Goal: Task Accomplishment & Management: Manage account settings

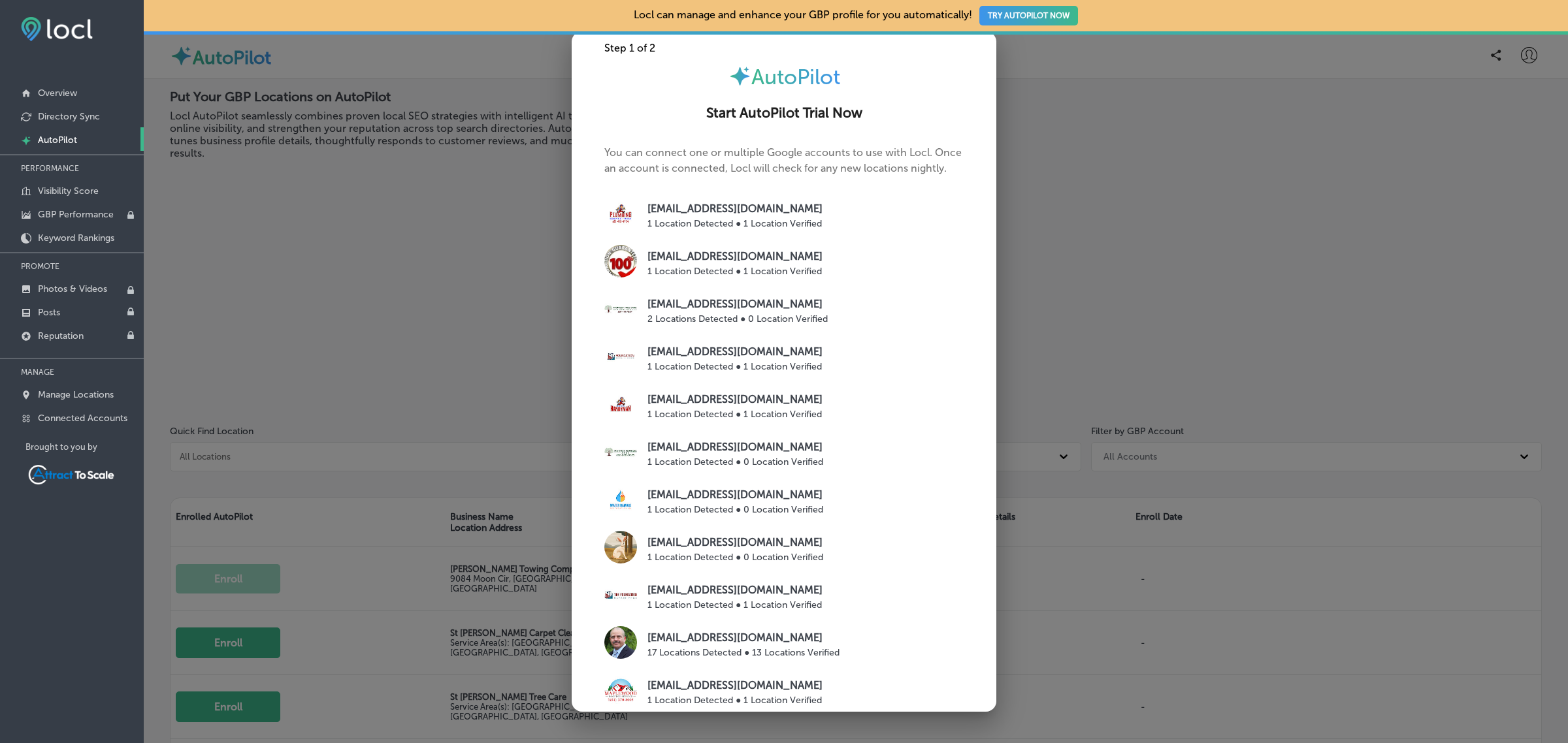
click at [381, 272] on div at bounding box center [784, 371] width 1568 height 743
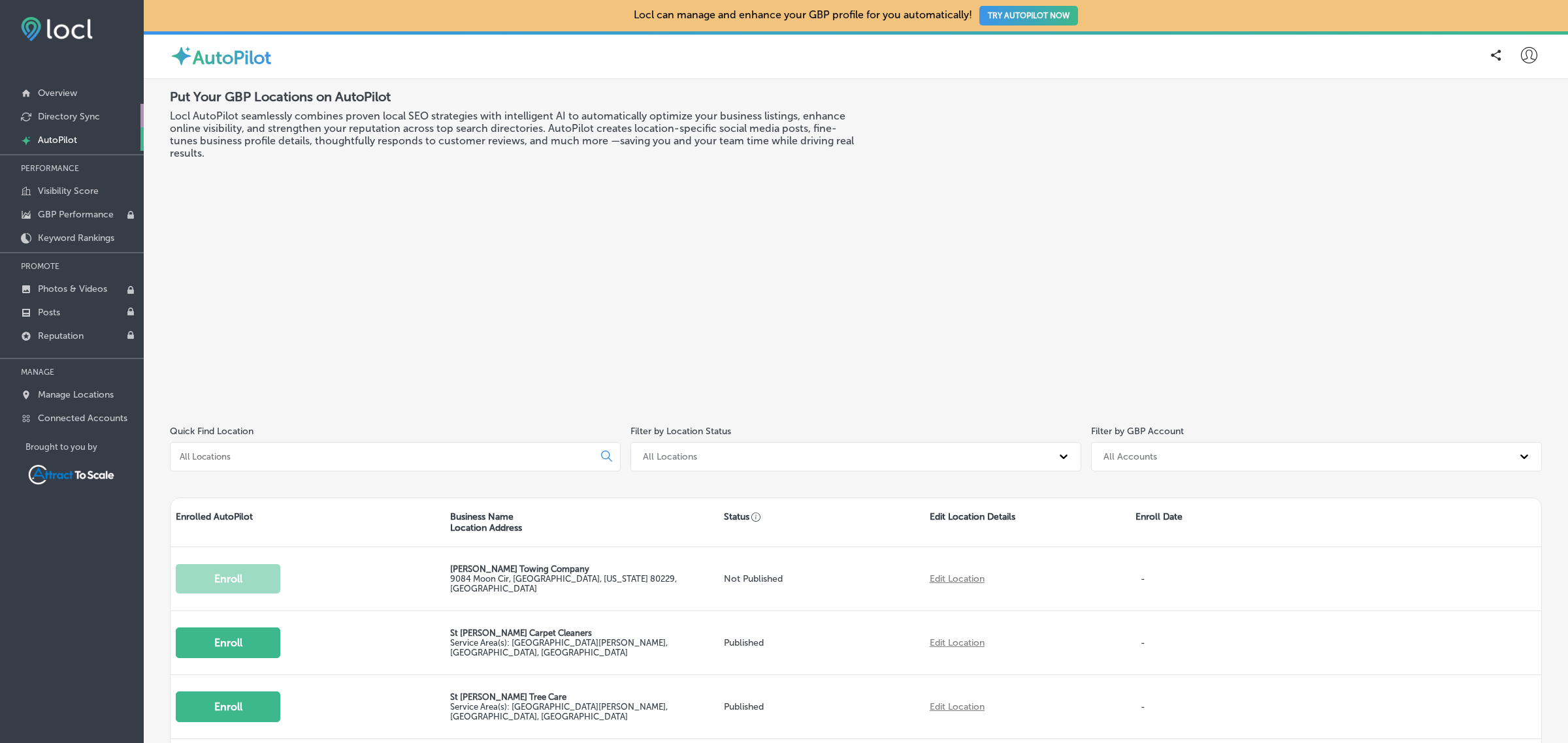
click at [98, 115] on p "Directory Sync" at bounding box center [69, 117] width 62 height 11
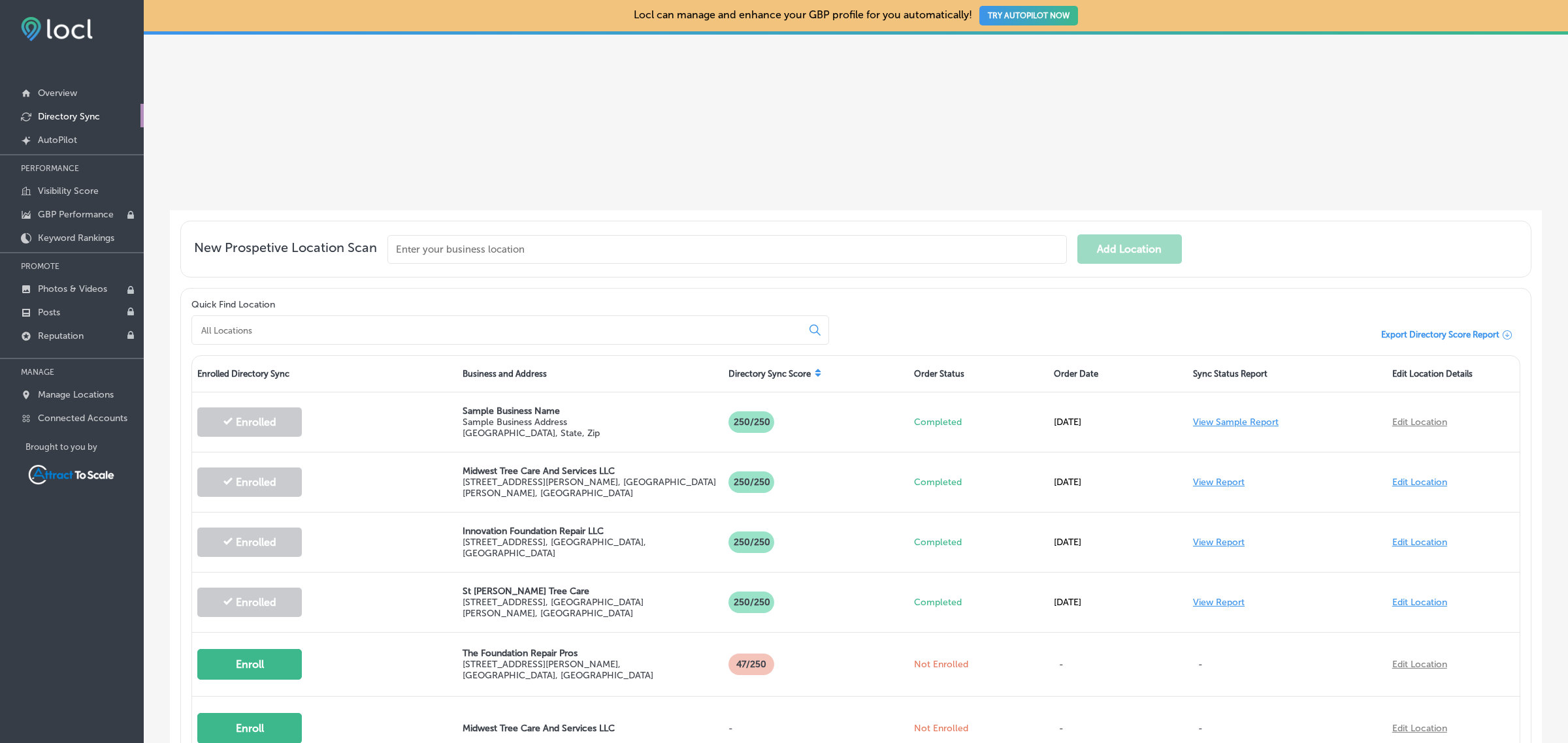
scroll to position [228, 0]
click at [53, 392] on p "Manage Locations" at bounding box center [76, 394] width 76 height 11
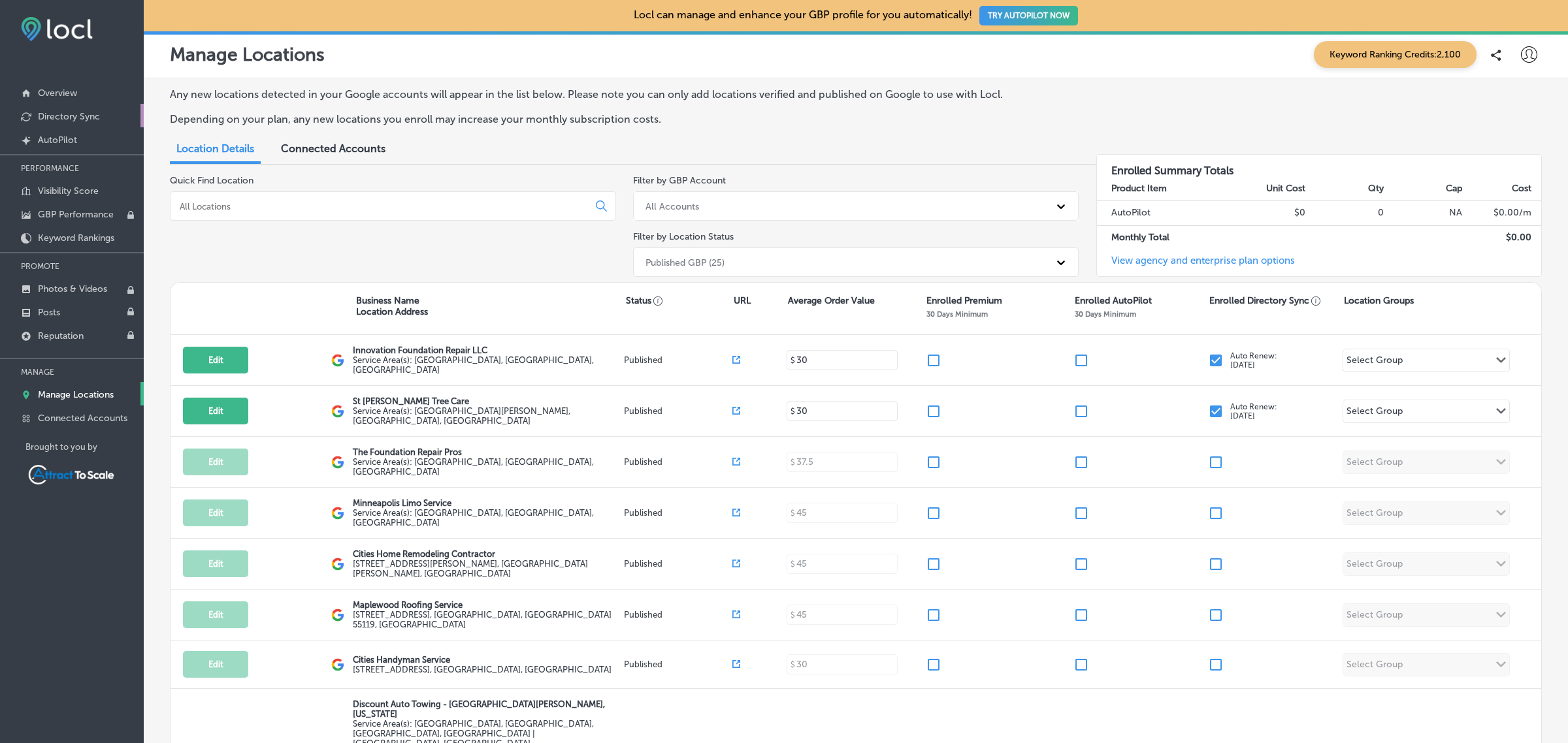
click at [66, 122] on p "Directory Sync" at bounding box center [69, 117] width 62 height 11
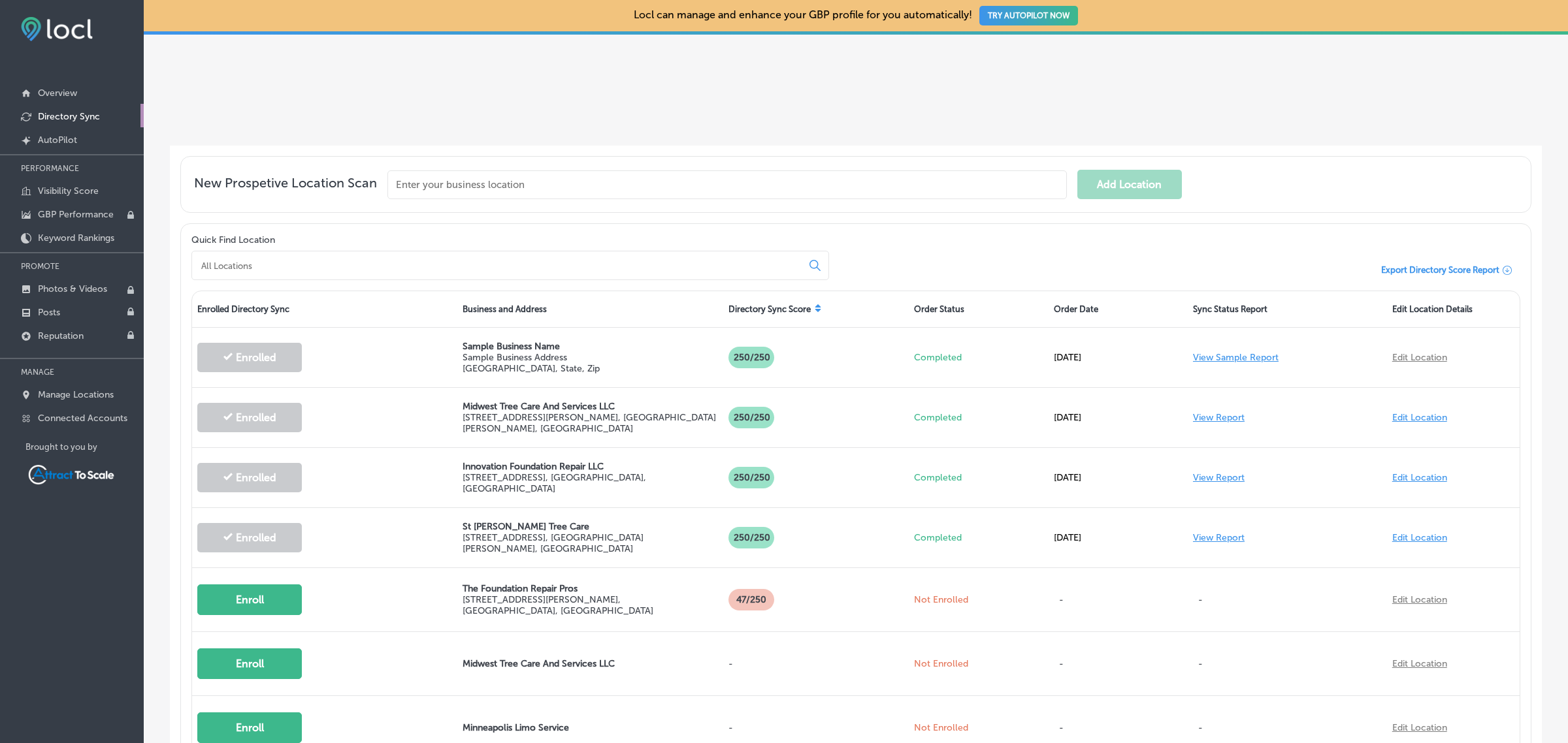
scroll to position [292, 0]
click at [86, 400] on p "Manage Locations" at bounding box center [76, 394] width 76 height 11
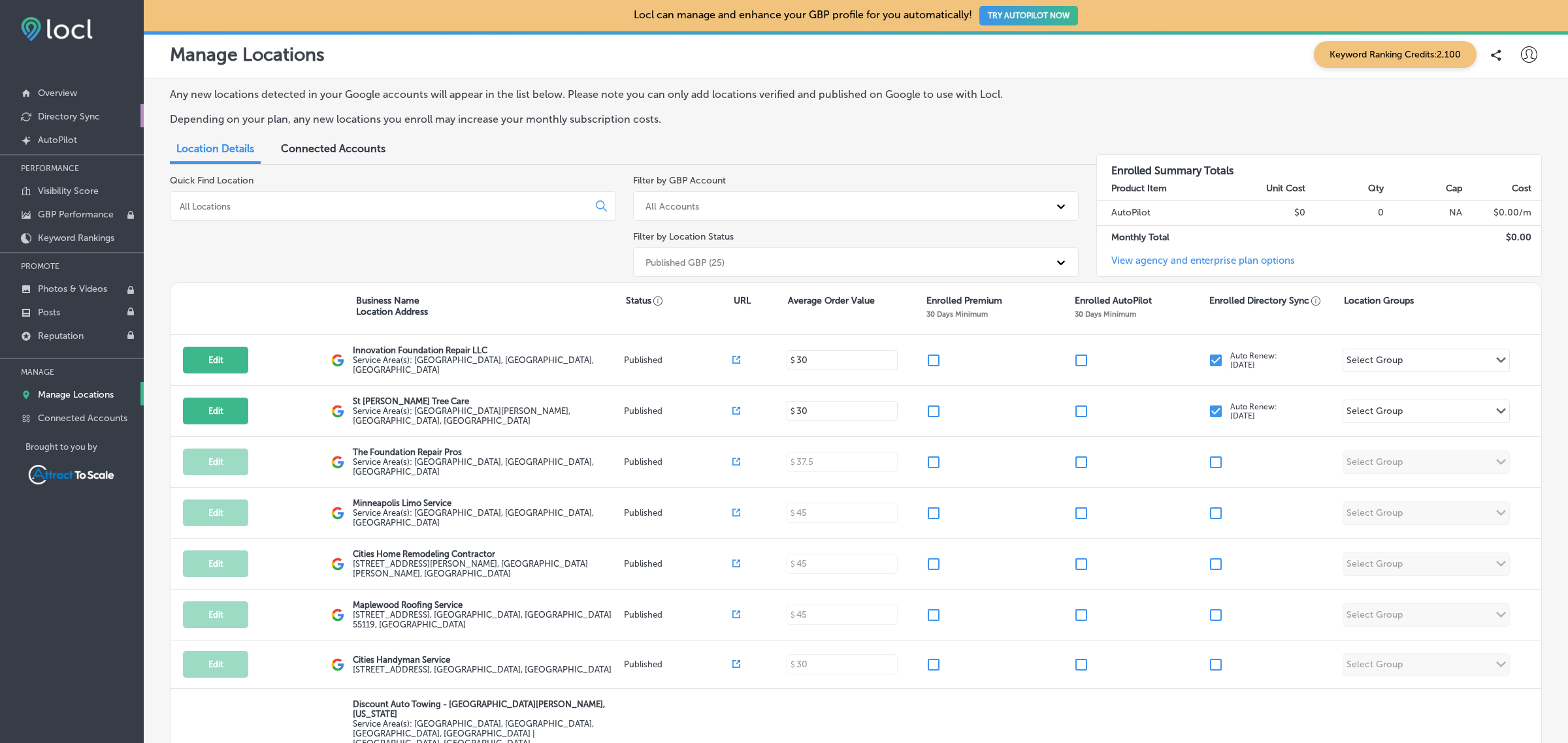
click at [83, 117] on p "Directory Sync" at bounding box center [69, 117] width 62 height 11
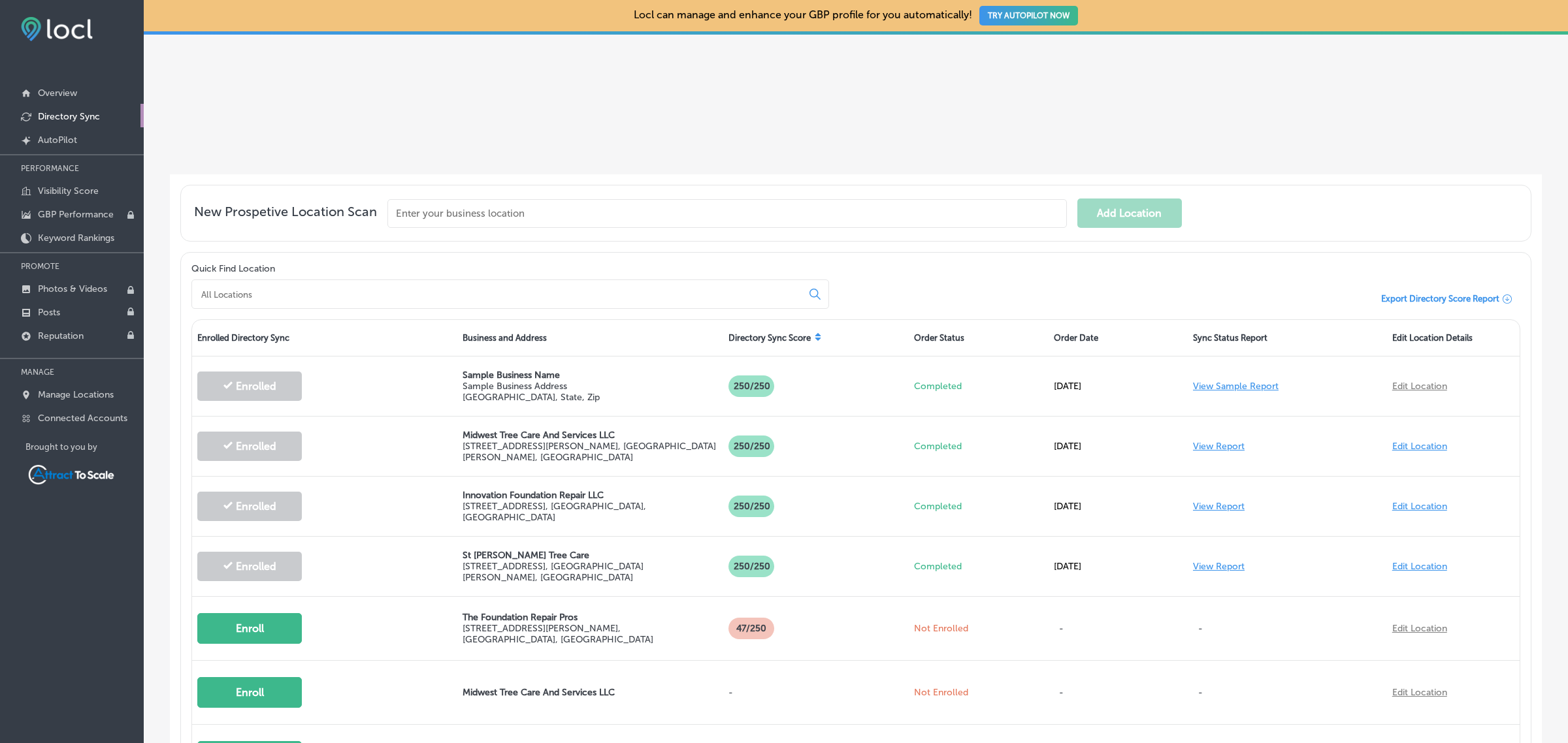
scroll to position [263, 0]
click at [76, 400] on p "Manage Locations" at bounding box center [76, 394] width 76 height 11
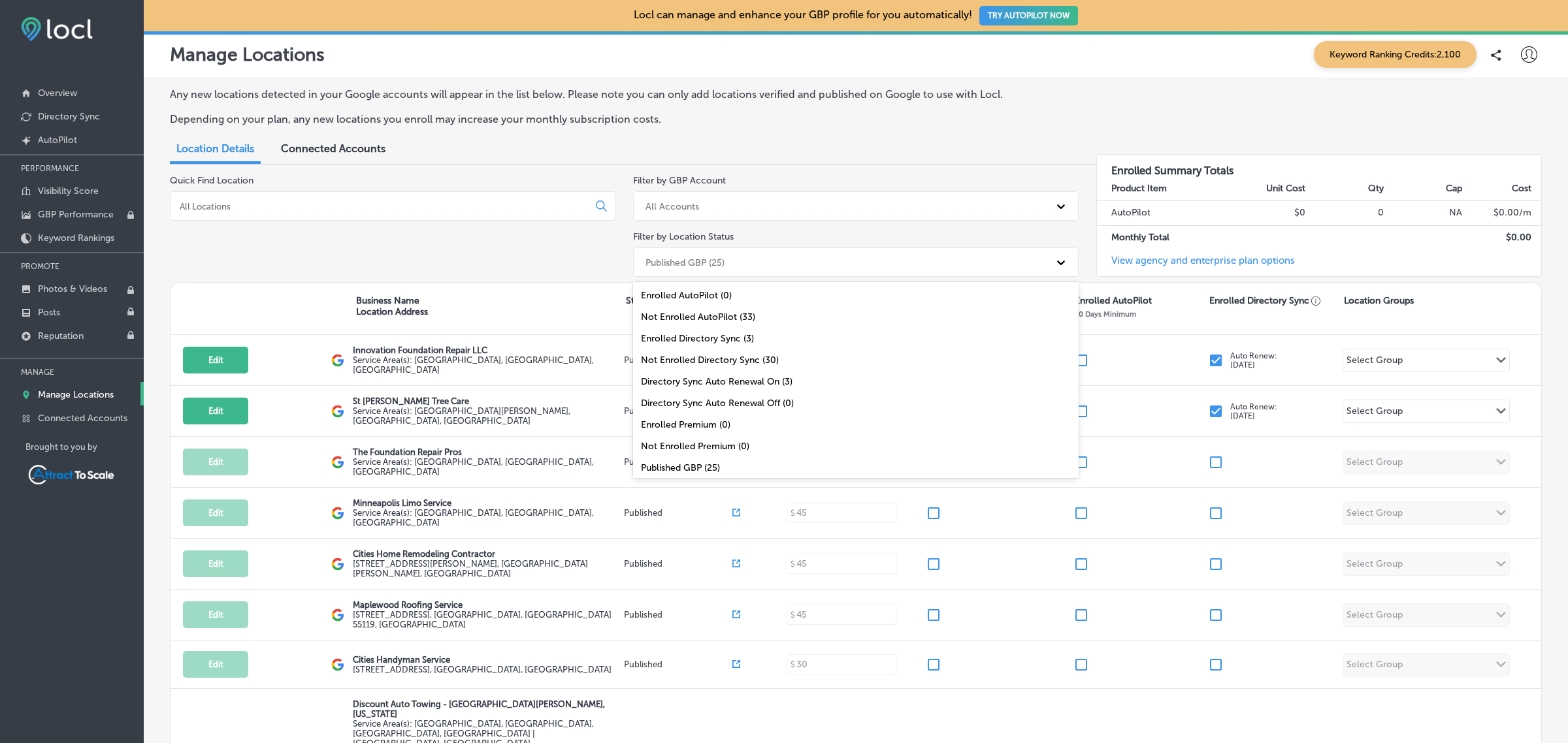
click at [1049, 263] on div at bounding box center [1061, 262] width 23 height 23
click at [814, 382] on div "Directory Sync Auto Renewal On (3)" at bounding box center [856, 382] width 446 height 22
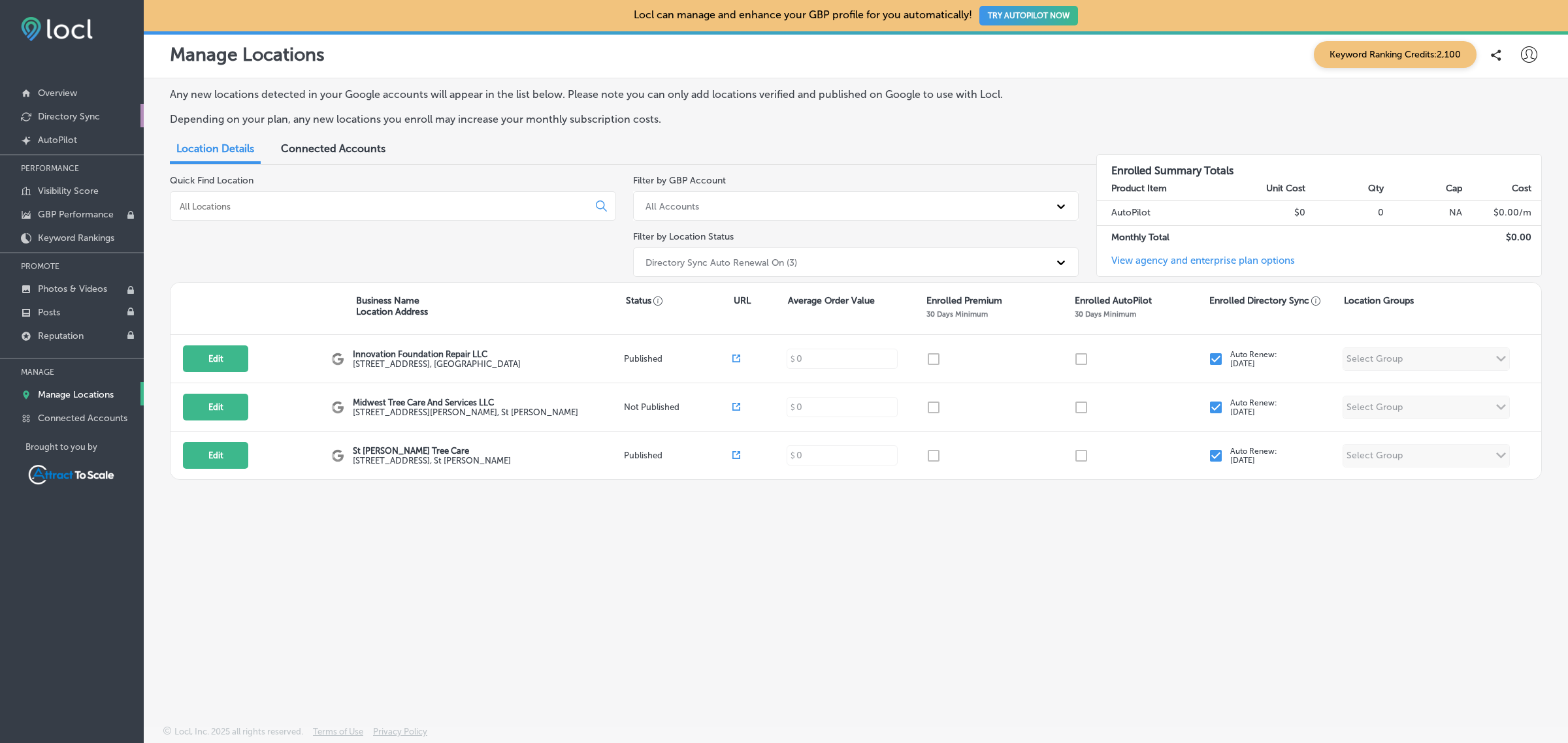
click at [92, 112] on p "Directory Sync" at bounding box center [69, 117] width 62 height 11
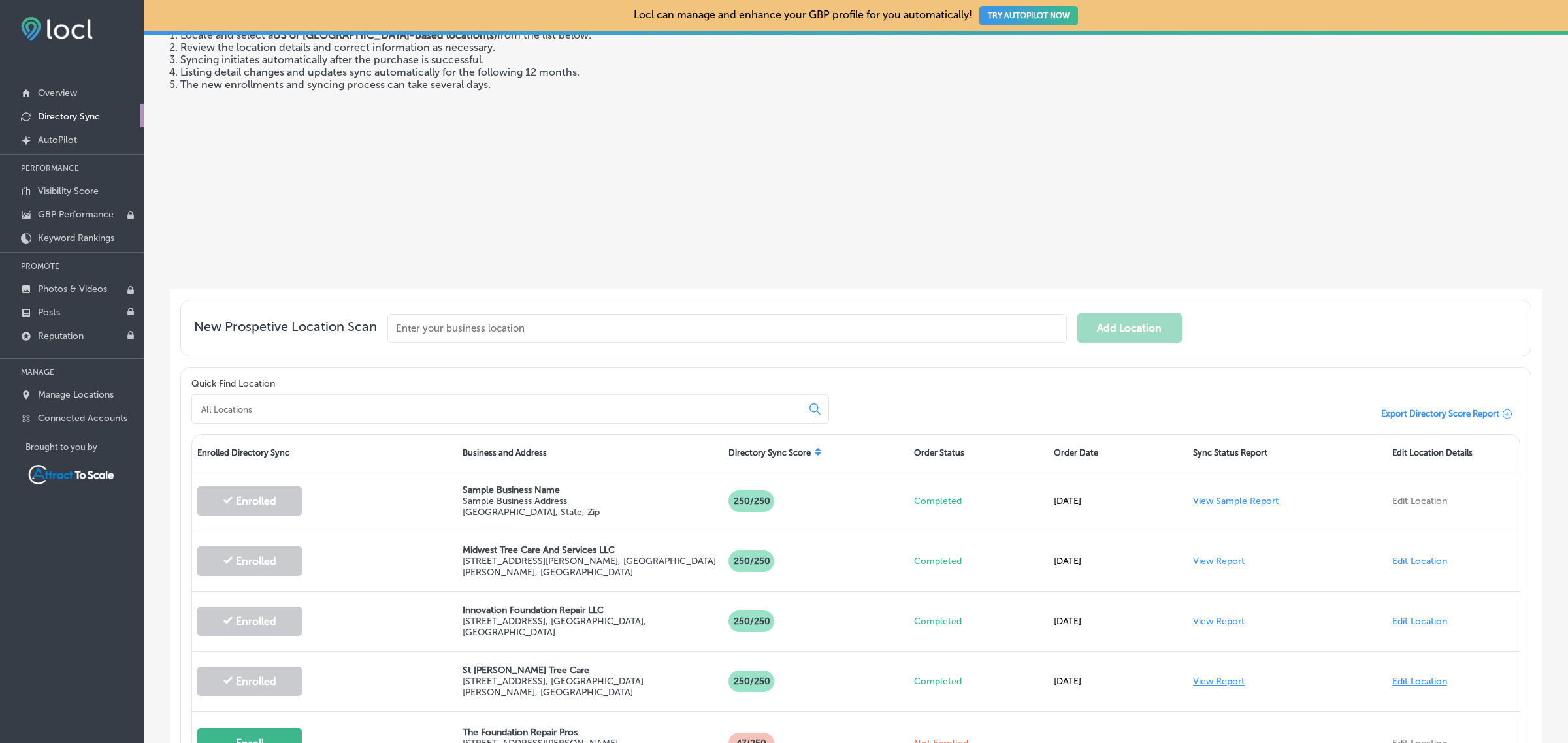
scroll to position [149, 0]
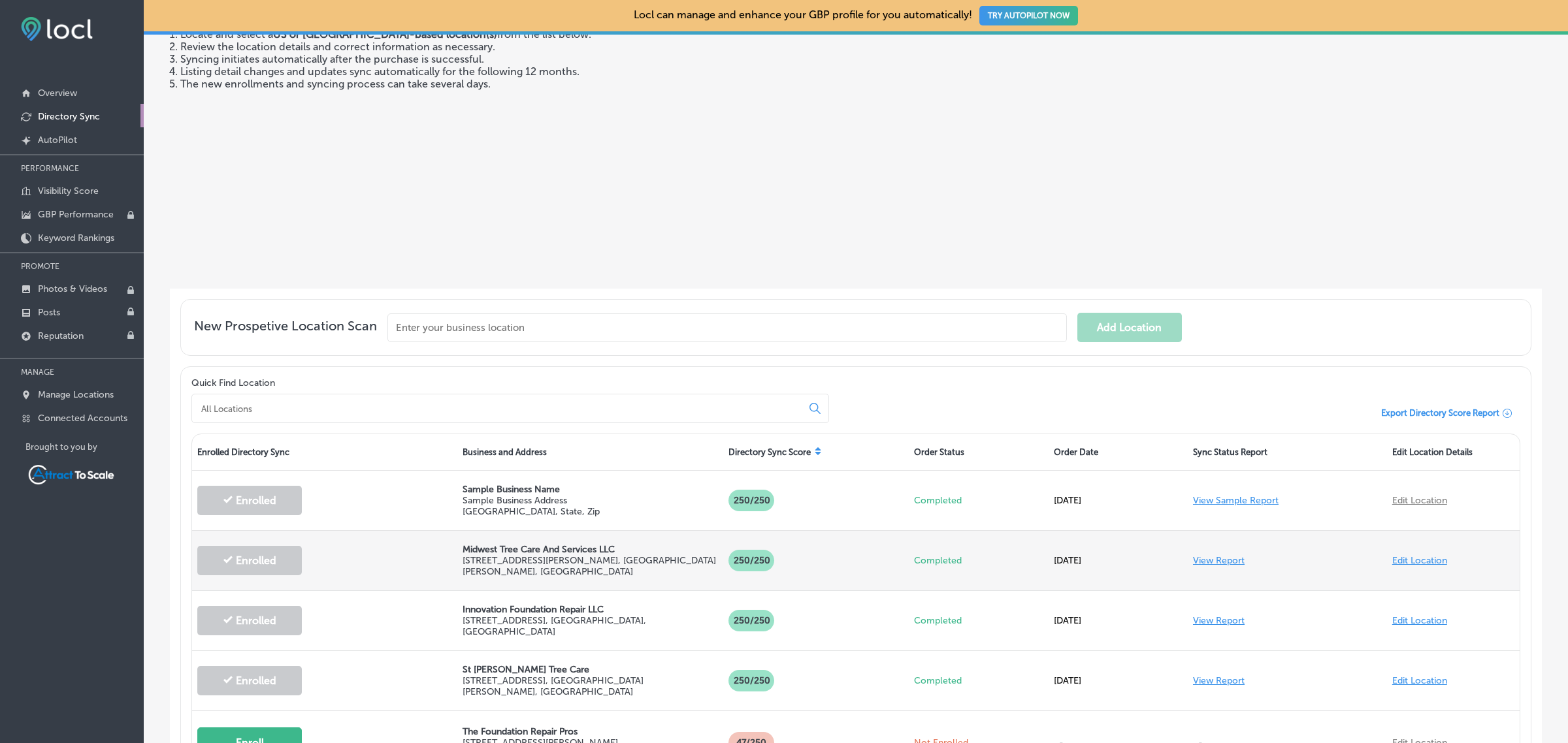
click at [1222, 555] on link "View Report" at bounding box center [1218, 560] width 52 height 11
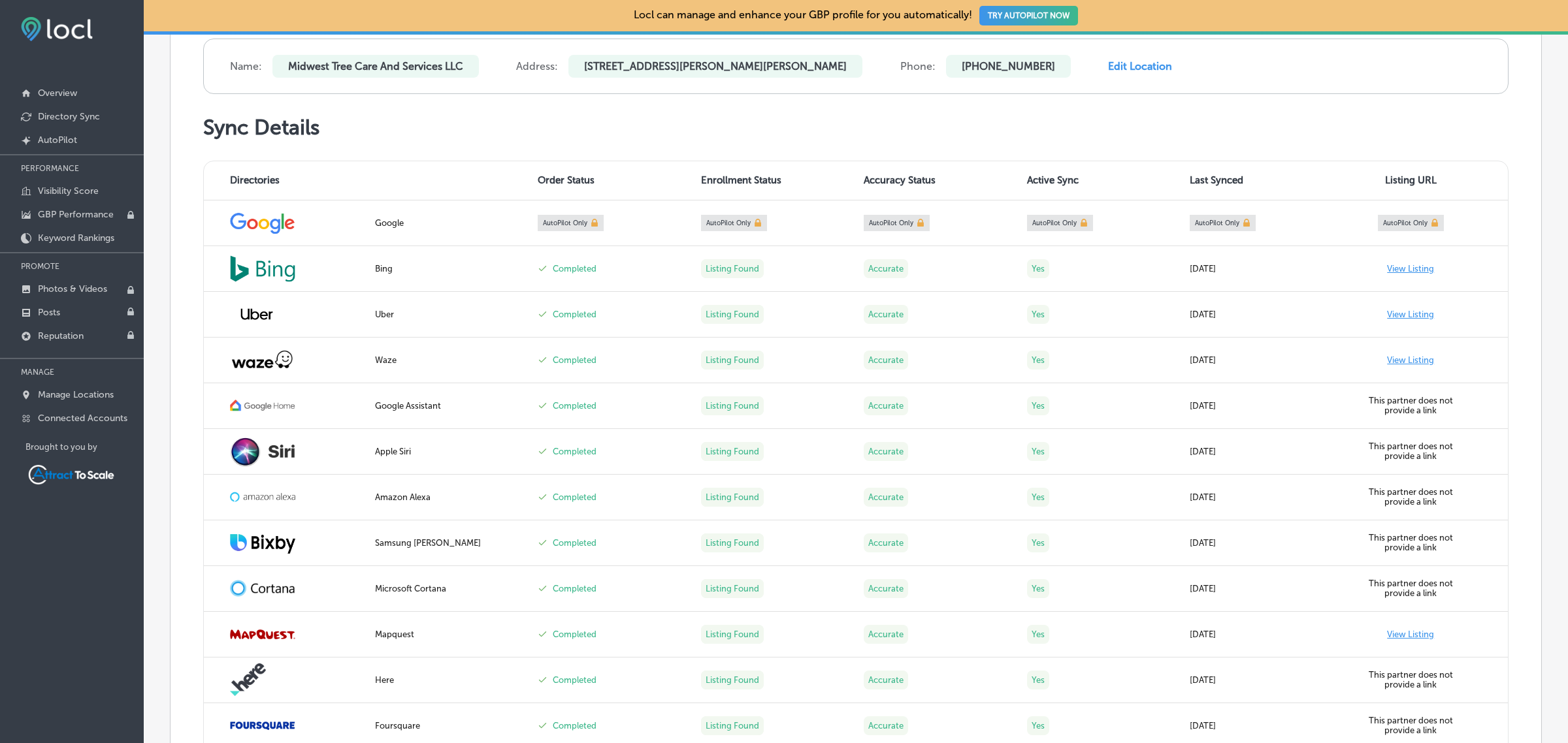
scroll to position [464, 0]
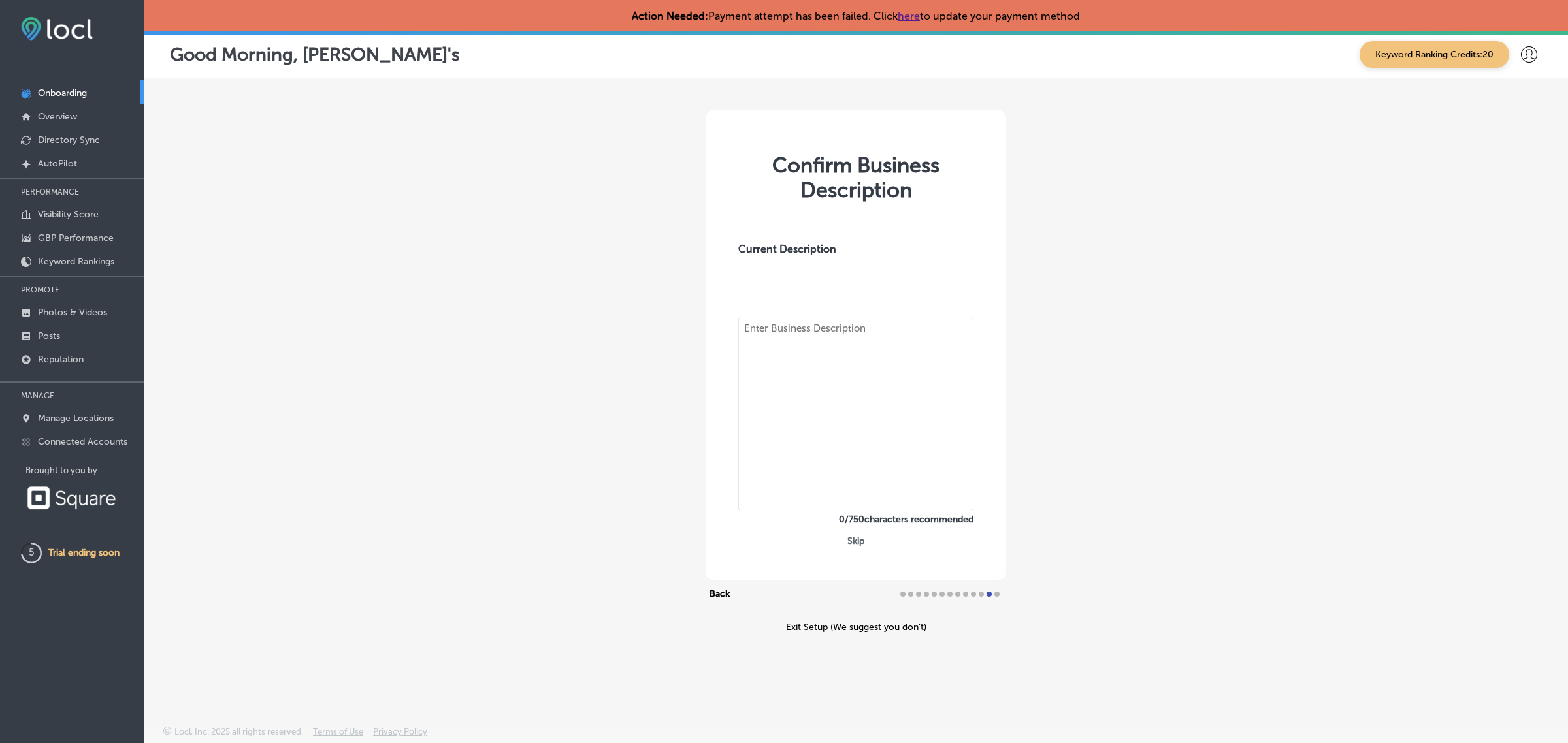
type textarea ""Family owned and operated Authentic Thai restaurant, We're specialized in Thai…"
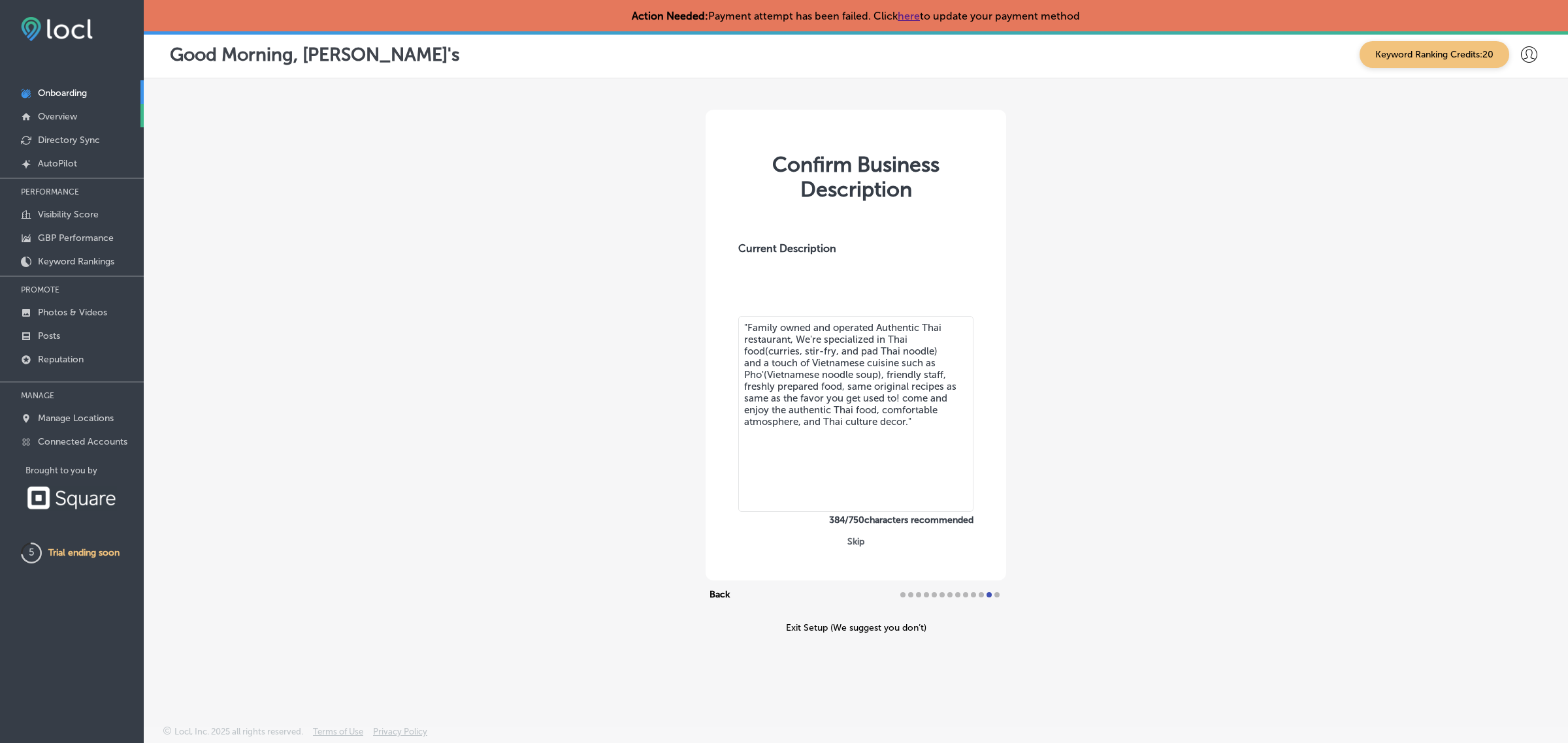
click at [66, 122] on p "Overview" at bounding box center [57, 117] width 39 height 11
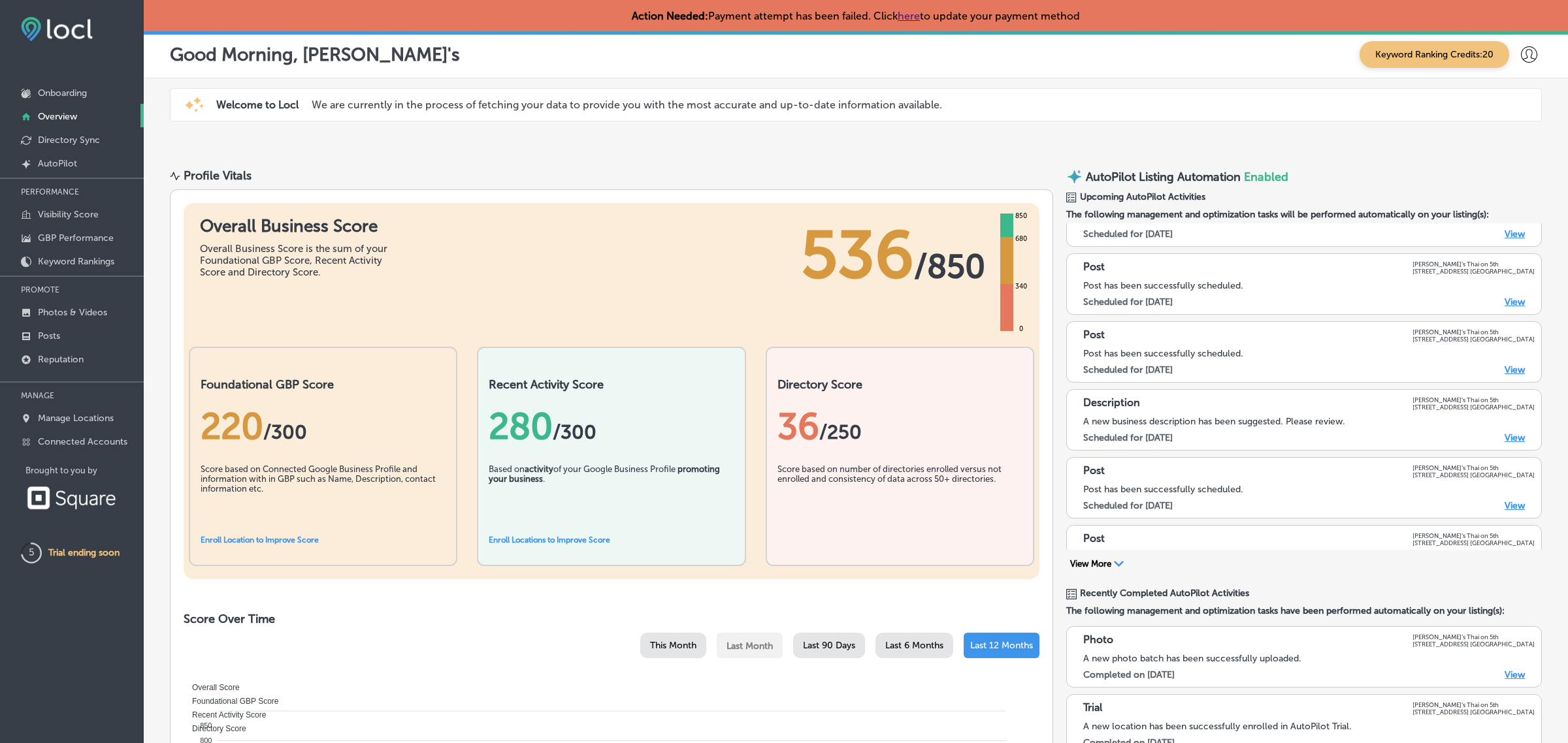
scroll to position [247, 0]
click at [56, 424] on p "Manage Locations" at bounding box center [76, 418] width 76 height 11
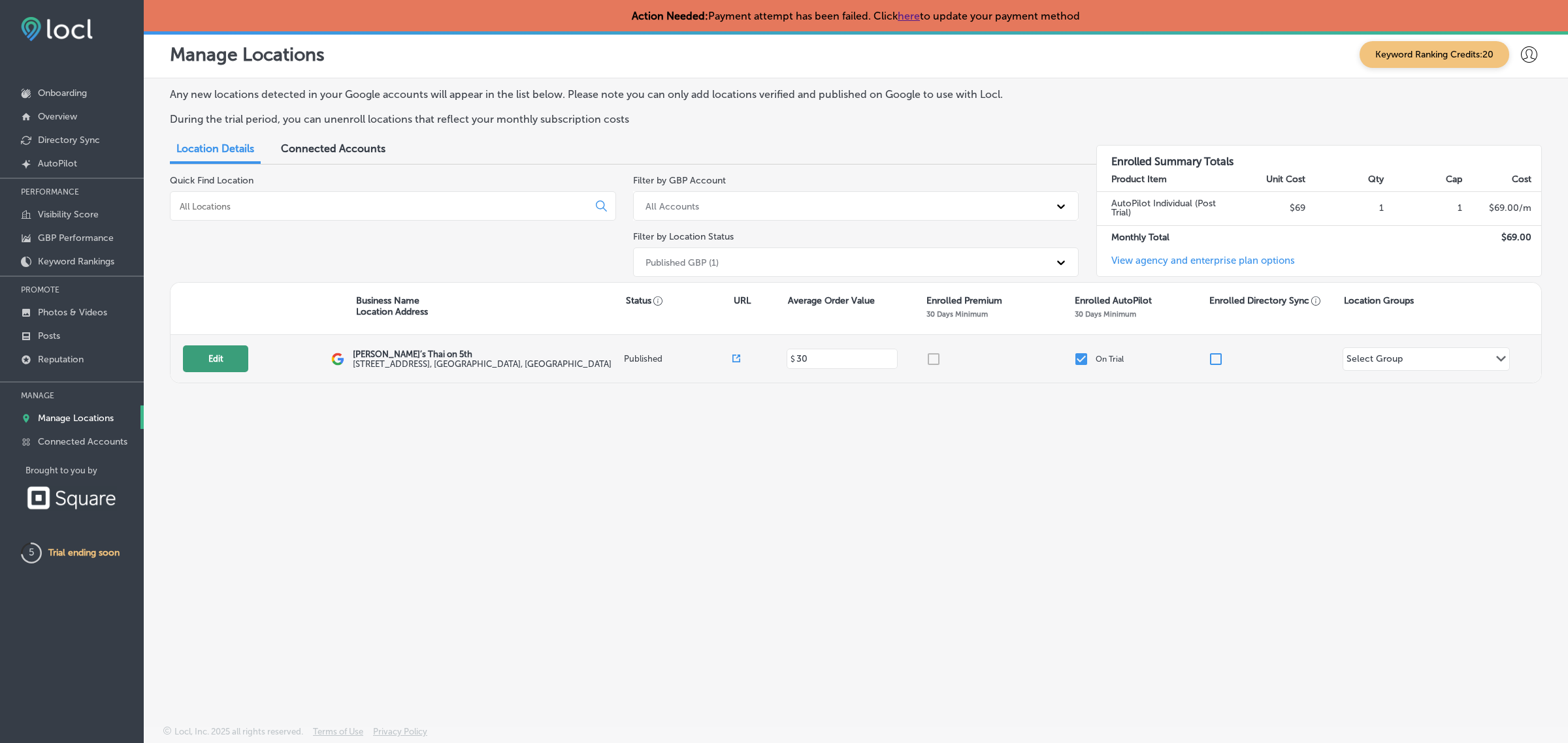
click at [231, 354] on button "Edit" at bounding box center [215, 359] width 66 height 27
select select "US"
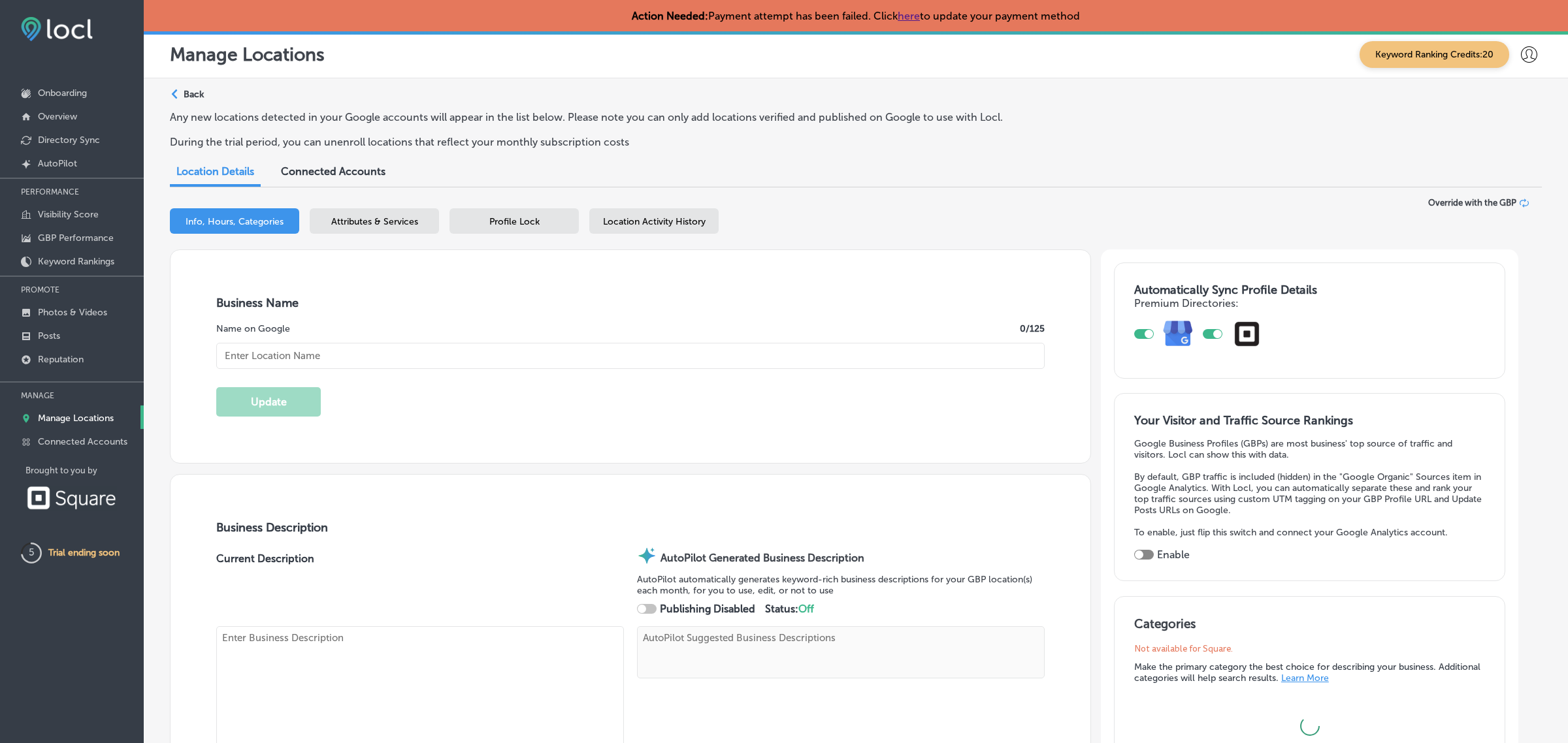
type input "Pete’s Thai on 5th"
type textarea "Experience the vibrant flavors of Thailand at Pete’s Thai on 5th, where every d…"
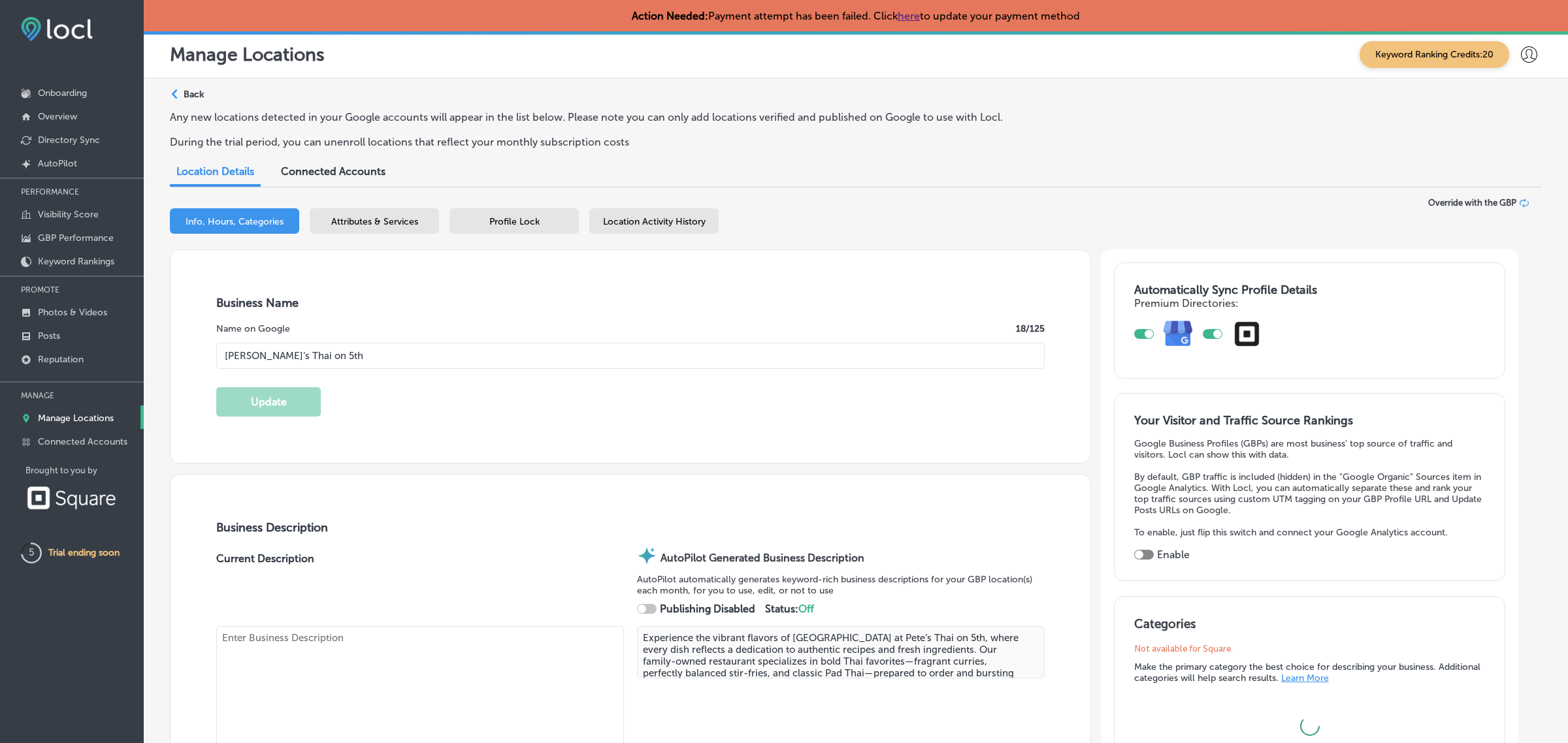
checkbox input "true"
type textarea ""Family owned and operated Authentic Thai restaurant, We're specialized in Thai…"
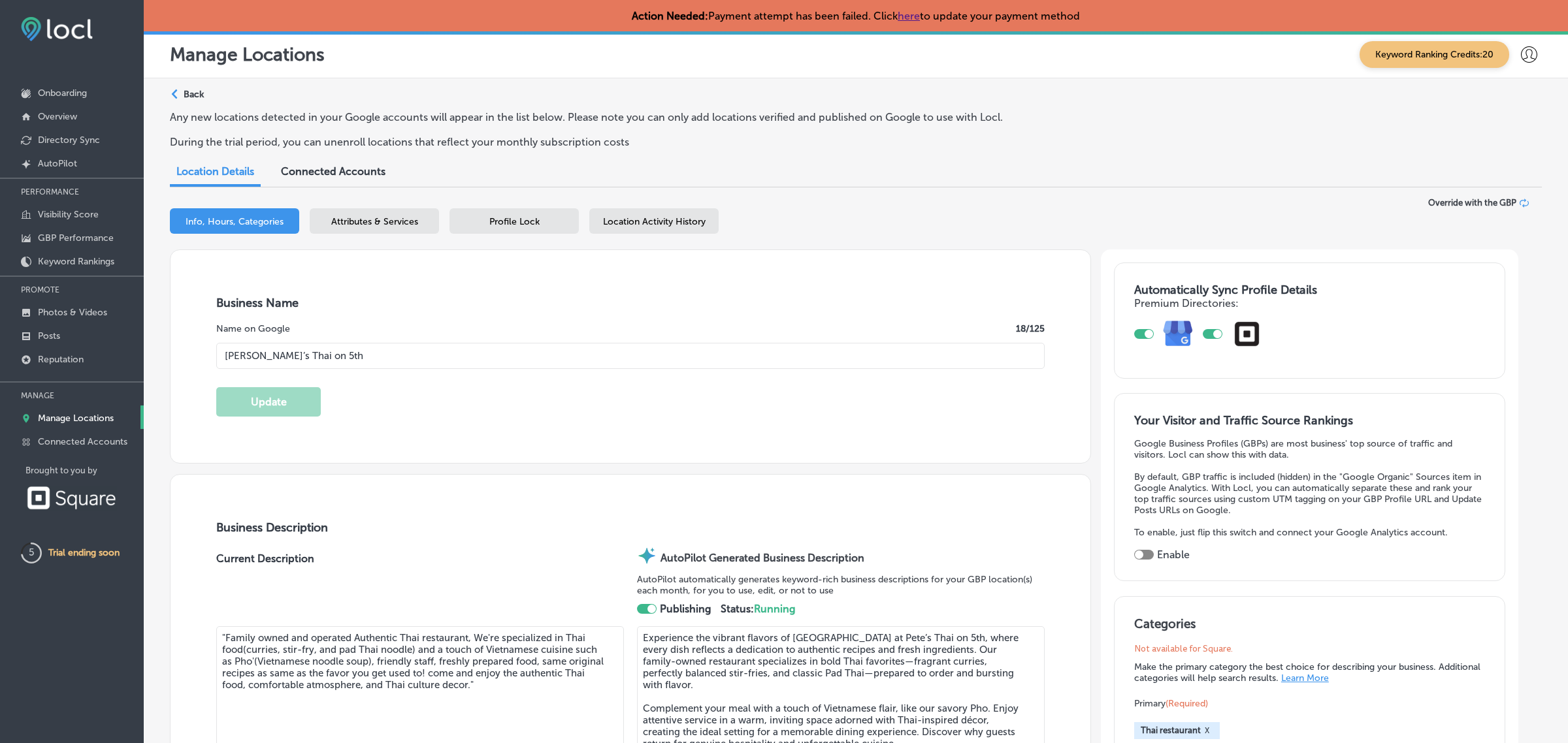
type input "507 5th Street"
type input "Sioux City"
type input "51101"
type input "US"
click at [678, 212] on div "Location Activity History" at bounding box center [654, 221] width 130 height 25
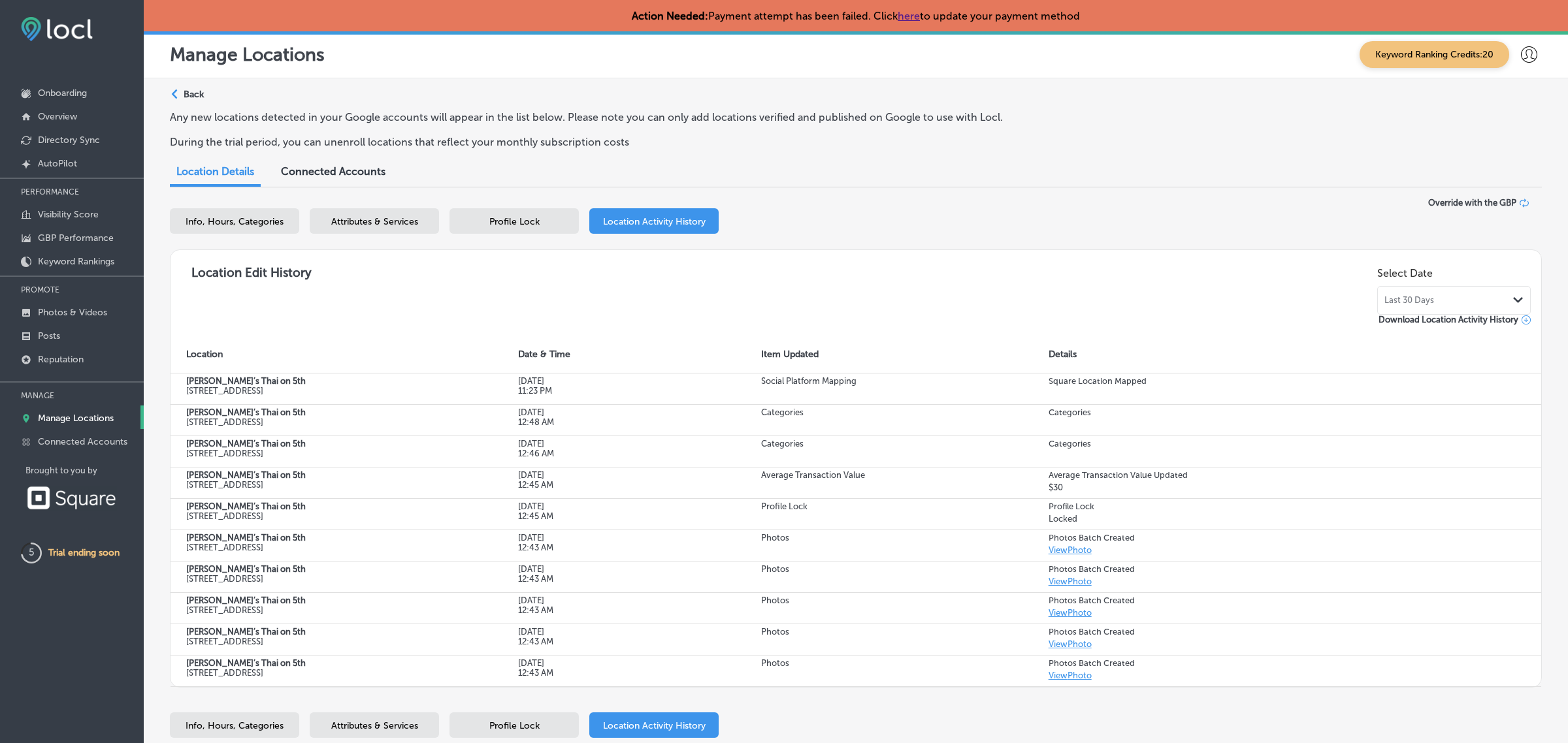
click at [400, 218] on span "Attributes & Services" at bounding box center [374, 221] width 87 height 11
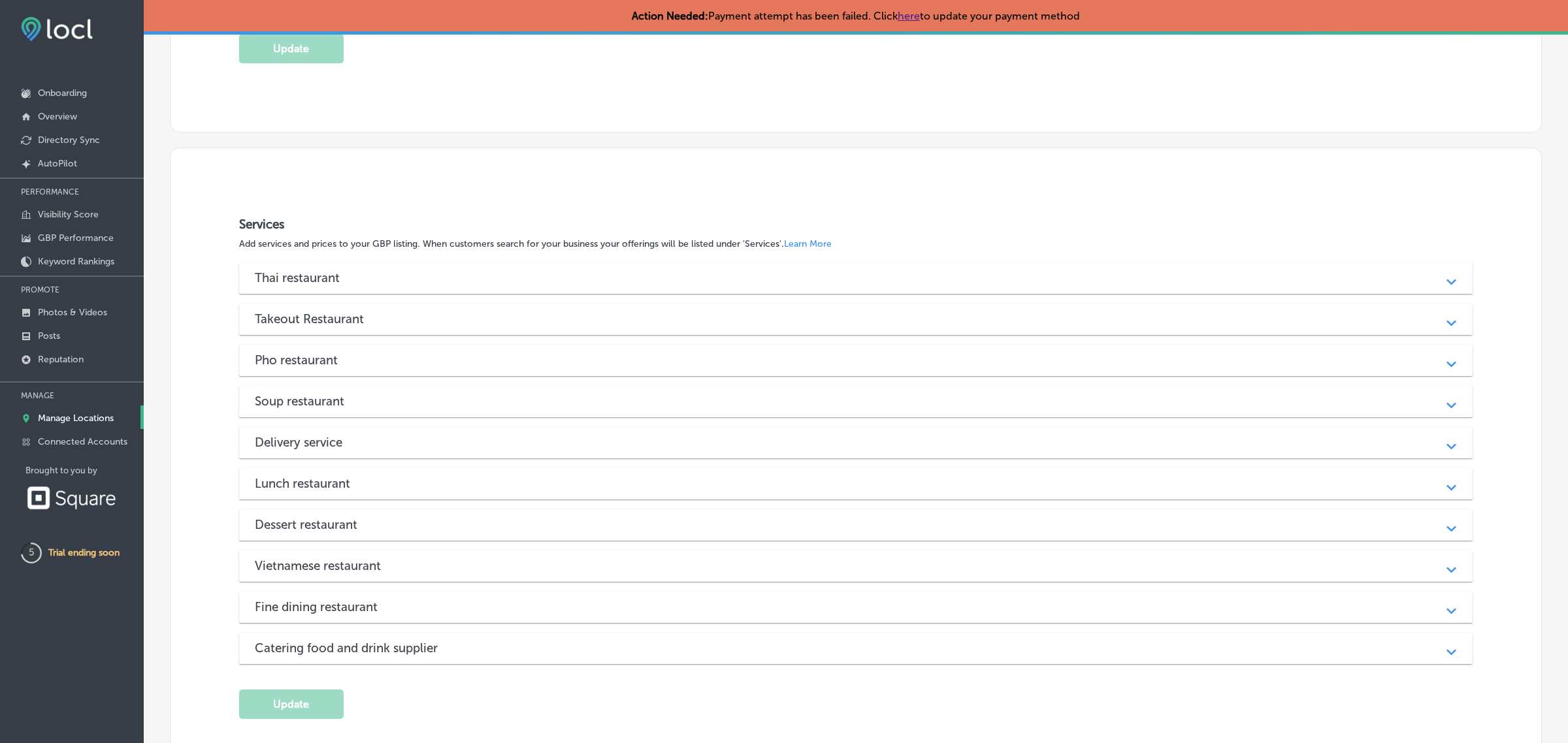
scroll to position [1670, 0]
click at [710, 275] on div "Thai restaurant" at bounding box center [855, 276] width 1202 height 15
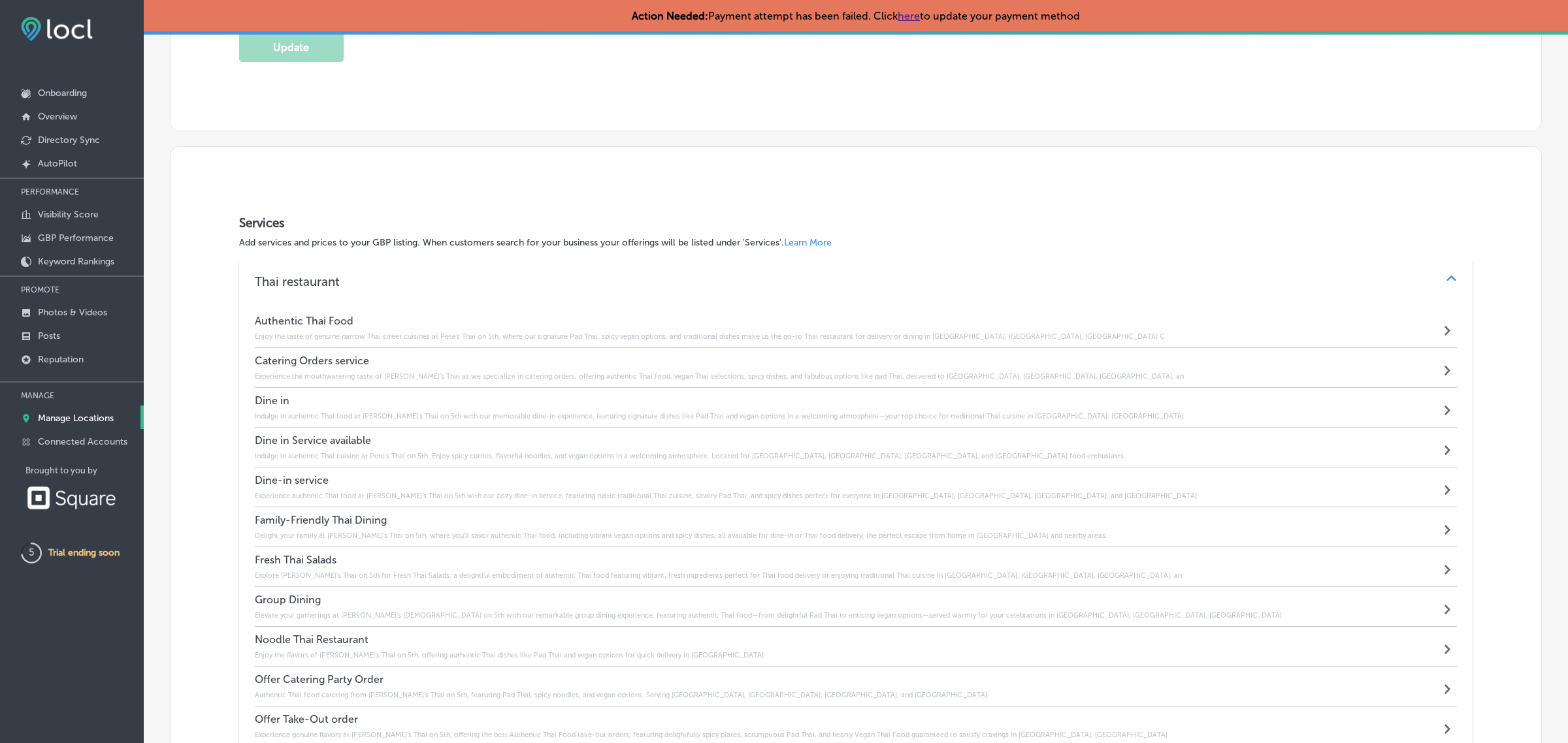
click at [784, 626] on div "Noodle Thai Restaurant Enjoy the flavors of Pete's Thai on 5th, offering authen…" at bounding box center [855, 647] width 1202 height 40
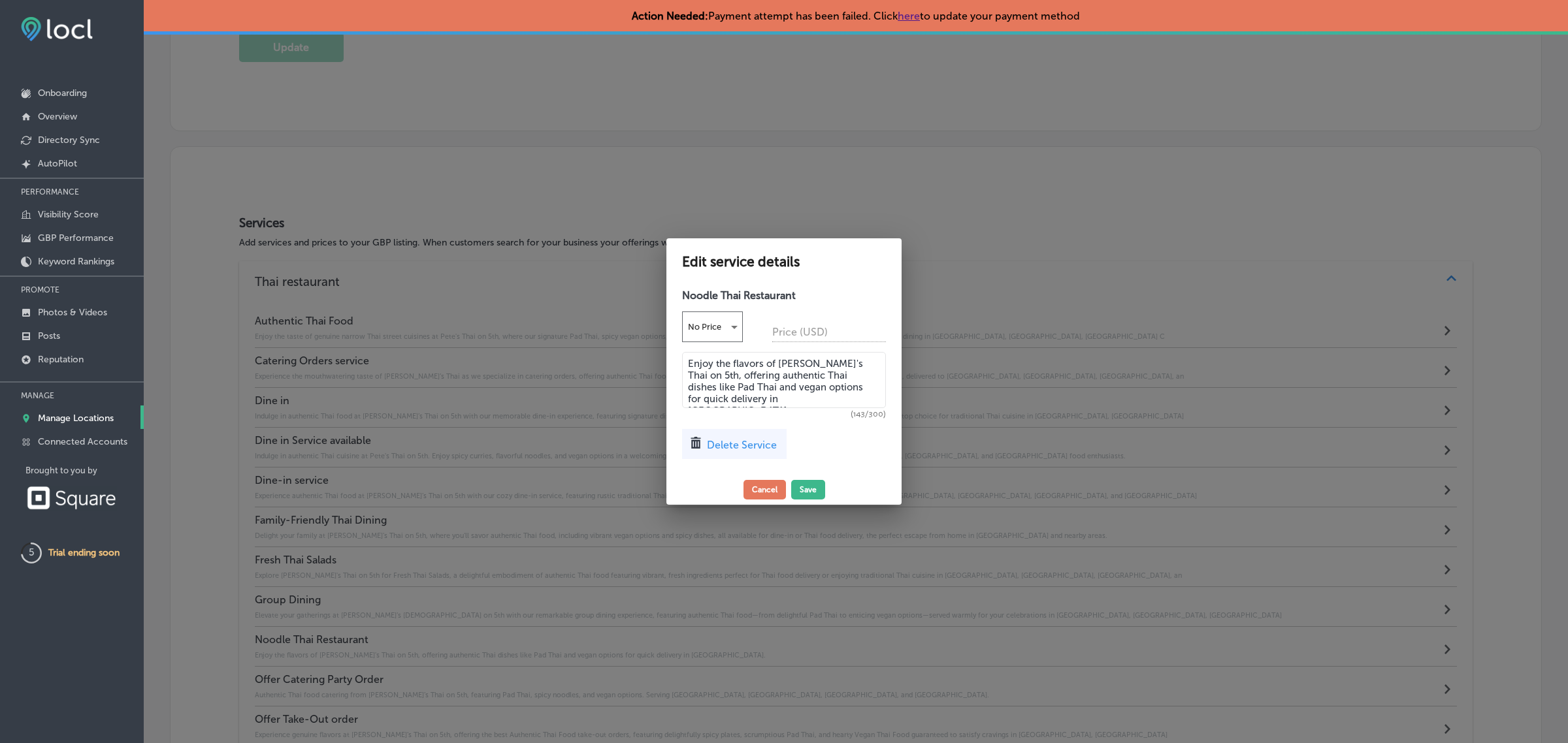
click at [1063, 132] on div at bounding box center [784, 371] width 1568 height 743
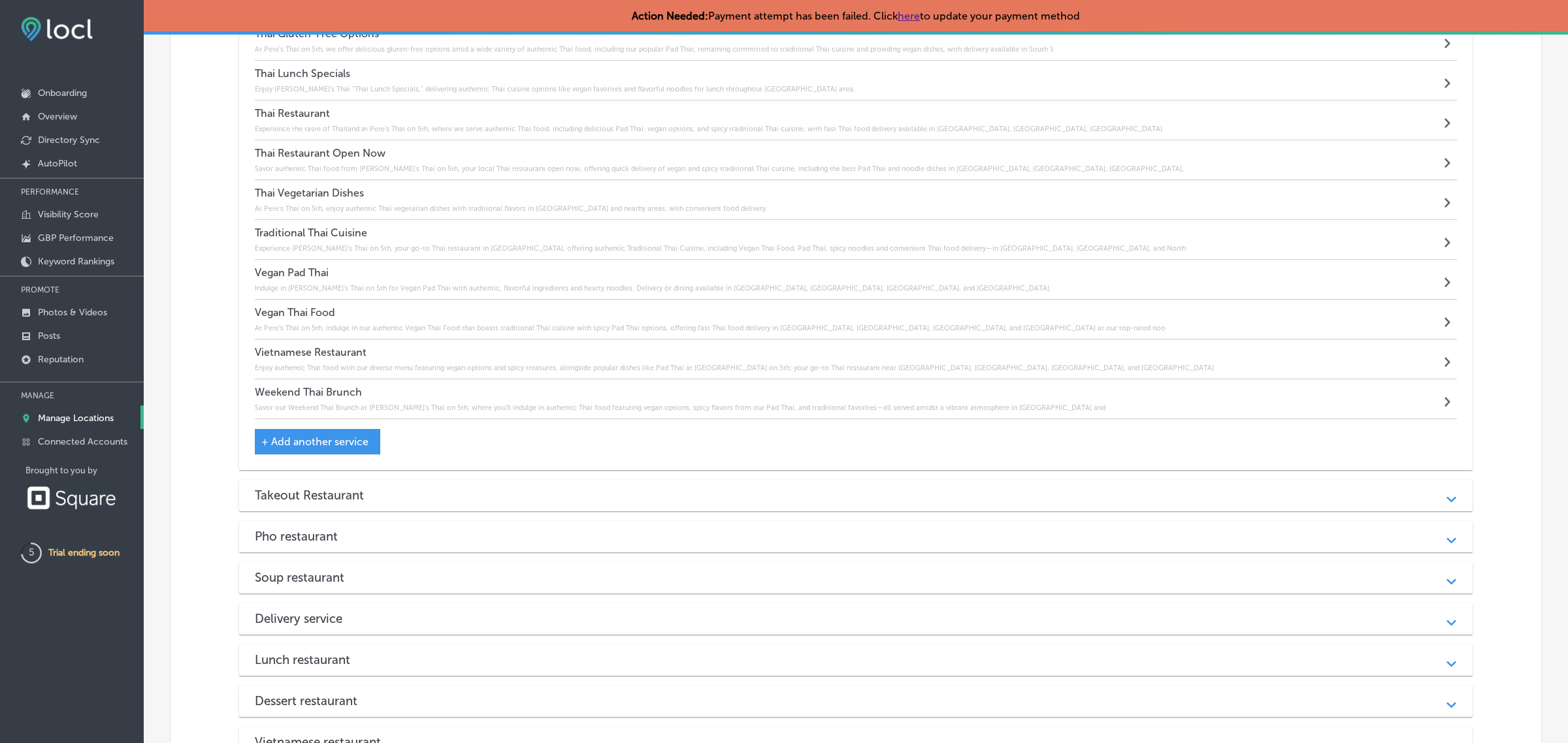
scroll to position [3072, 0]
click at [710, 479] on div "Takeout Restaurant Path Created with Sketch." at bounding box center [856, 495] width 1234 height 32
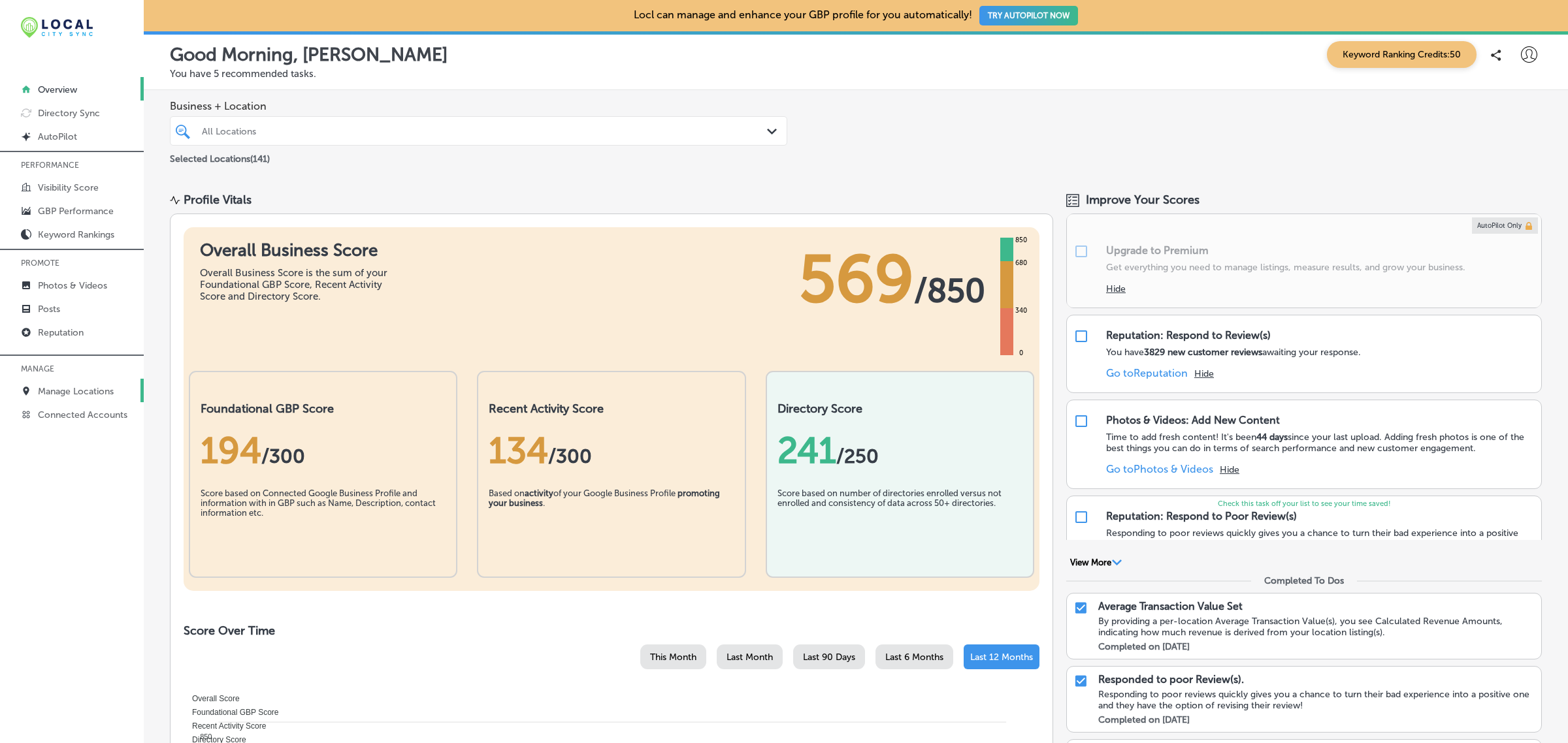
click at [107, 387] on link "Manage Locations" at bounding box center [72, 390] width 144 height 23
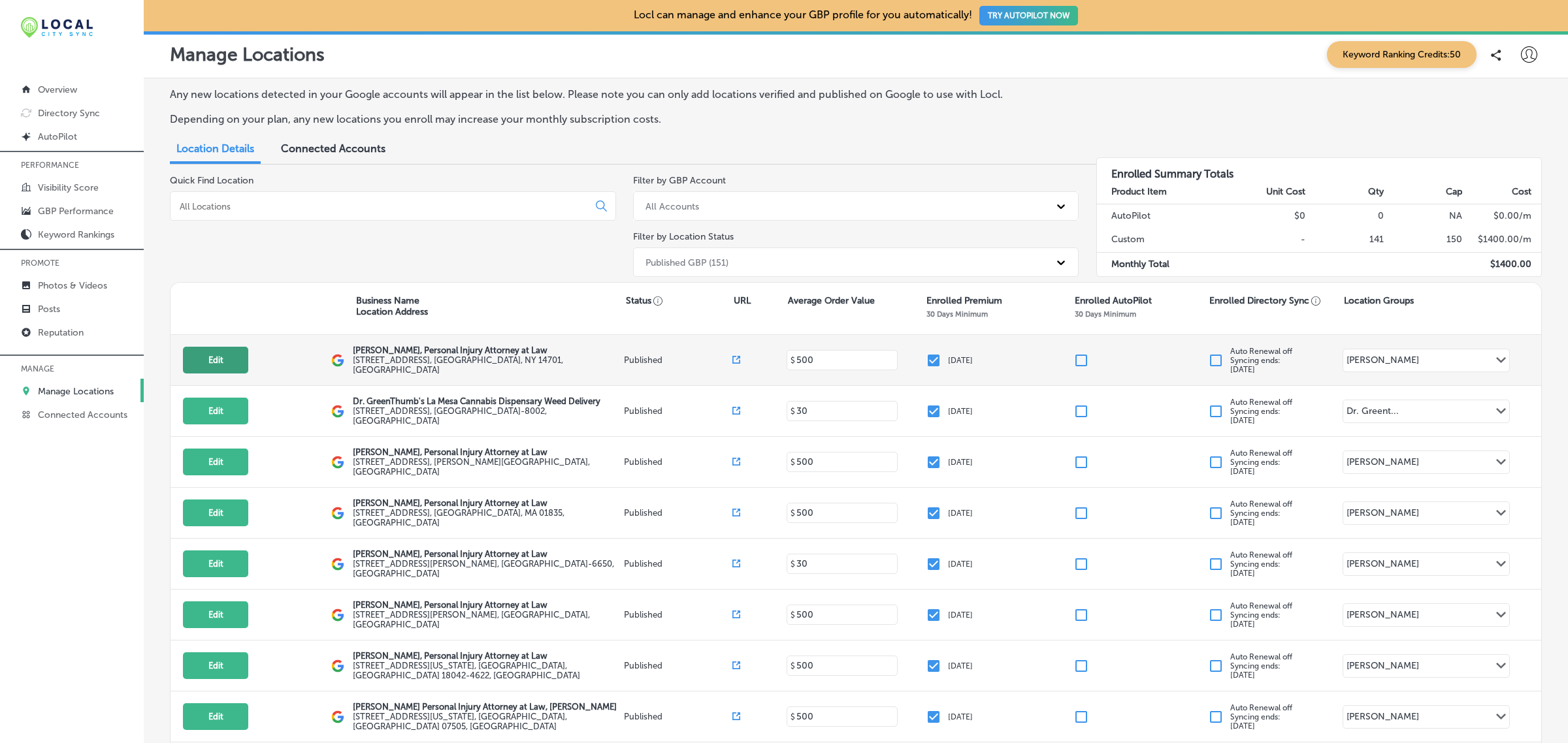
click at [218, 361] on button "Edit" at bounding box center [215, 360] width 66 height 27
select select "US"
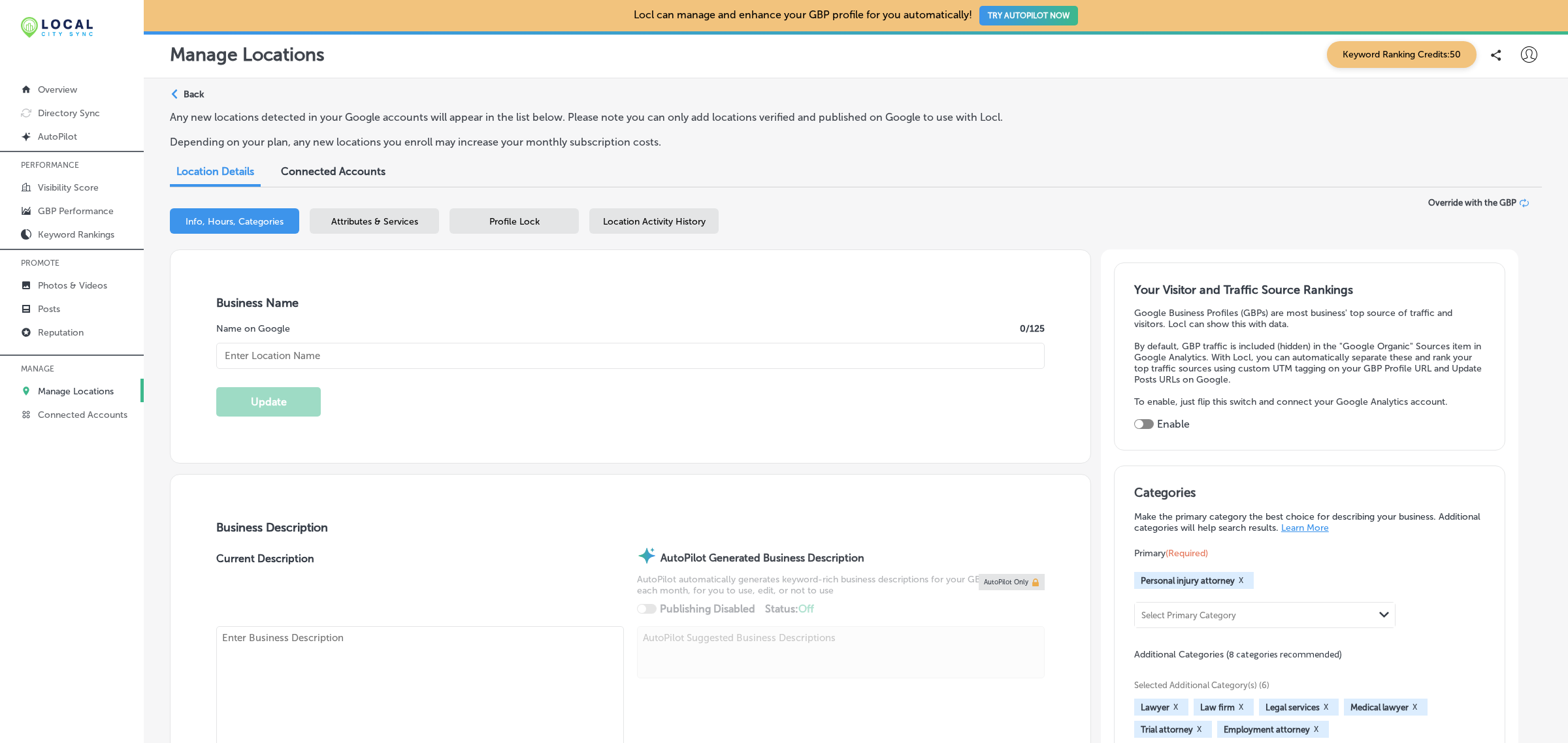
type input "[PERSON_NAME], Personal Injury Attorney at Law"
type input "[STREET_ADDRESS]"
type input "2nd floor"
type input "[GEOGRAPHIC_DATA]"
type input "14701"
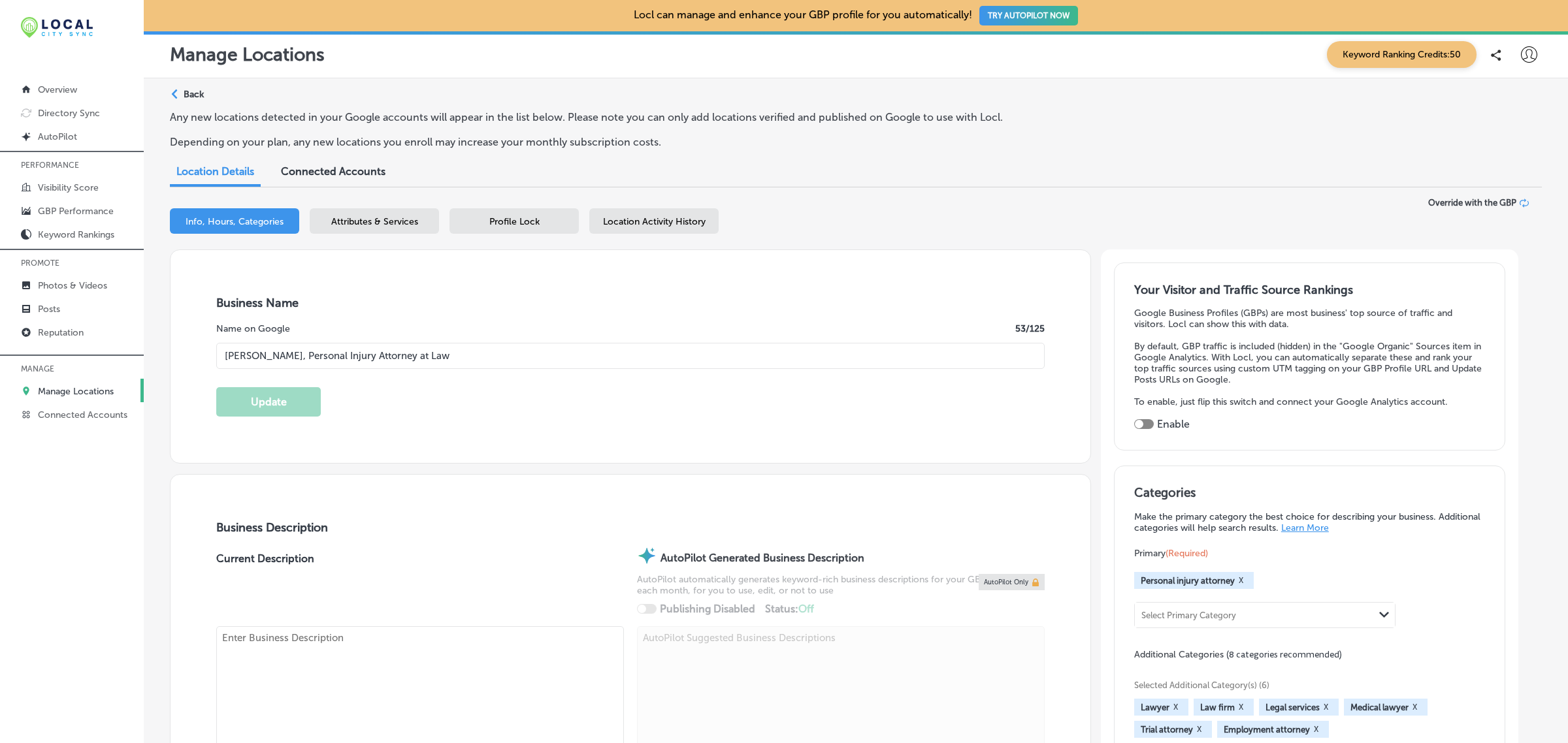
type input "US"
type input "[URL][DOMAIN_NAME]"
type textarea "At [PERSON_NAME], Personal Injury Attorney at Law, our [GEOGRAPHIC_DATA], [GEOG…"
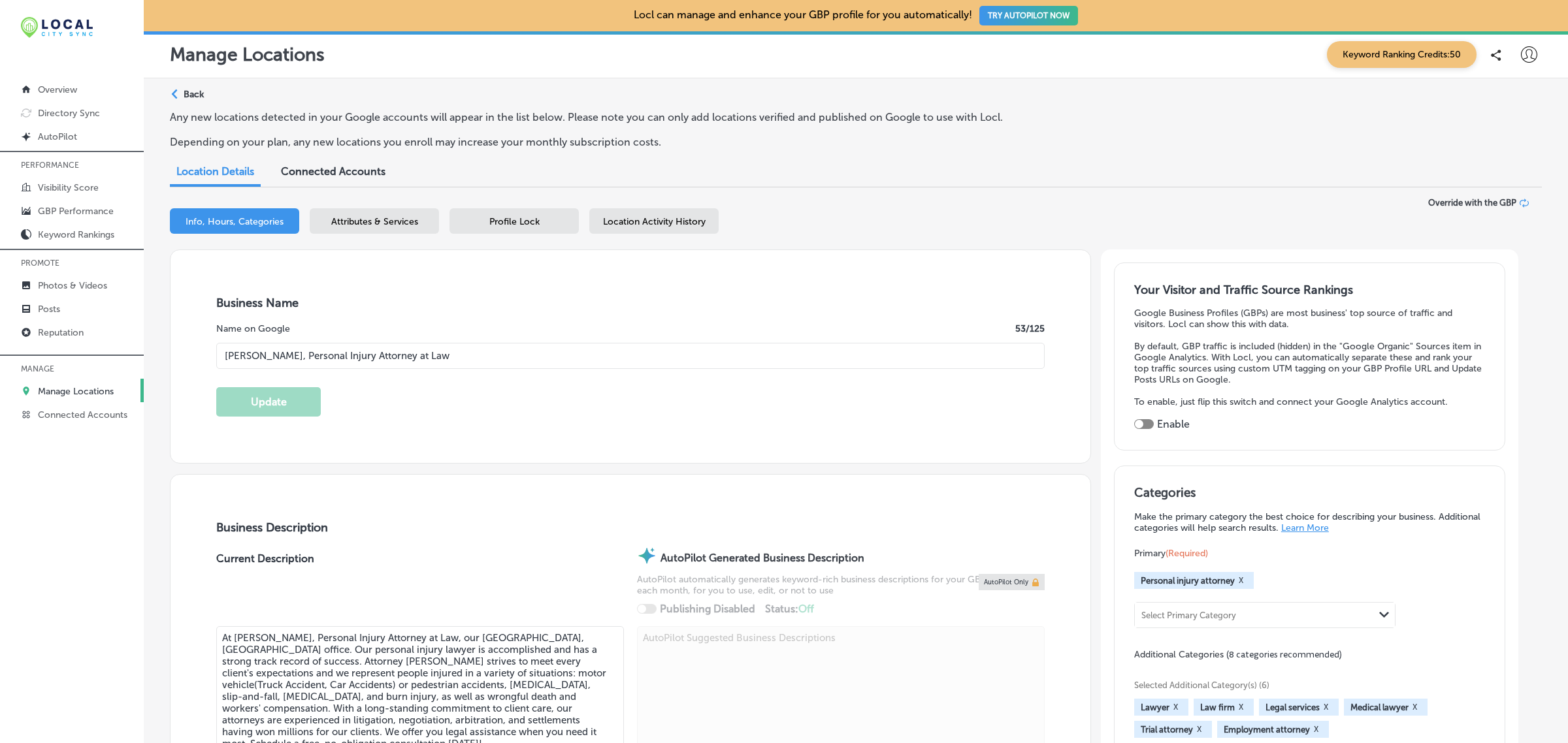
type input "[PHONE_NUMBER]"
click at [374, 216] on span "Attributes & Services" at bounding box center [374, 221] width 87 height 11
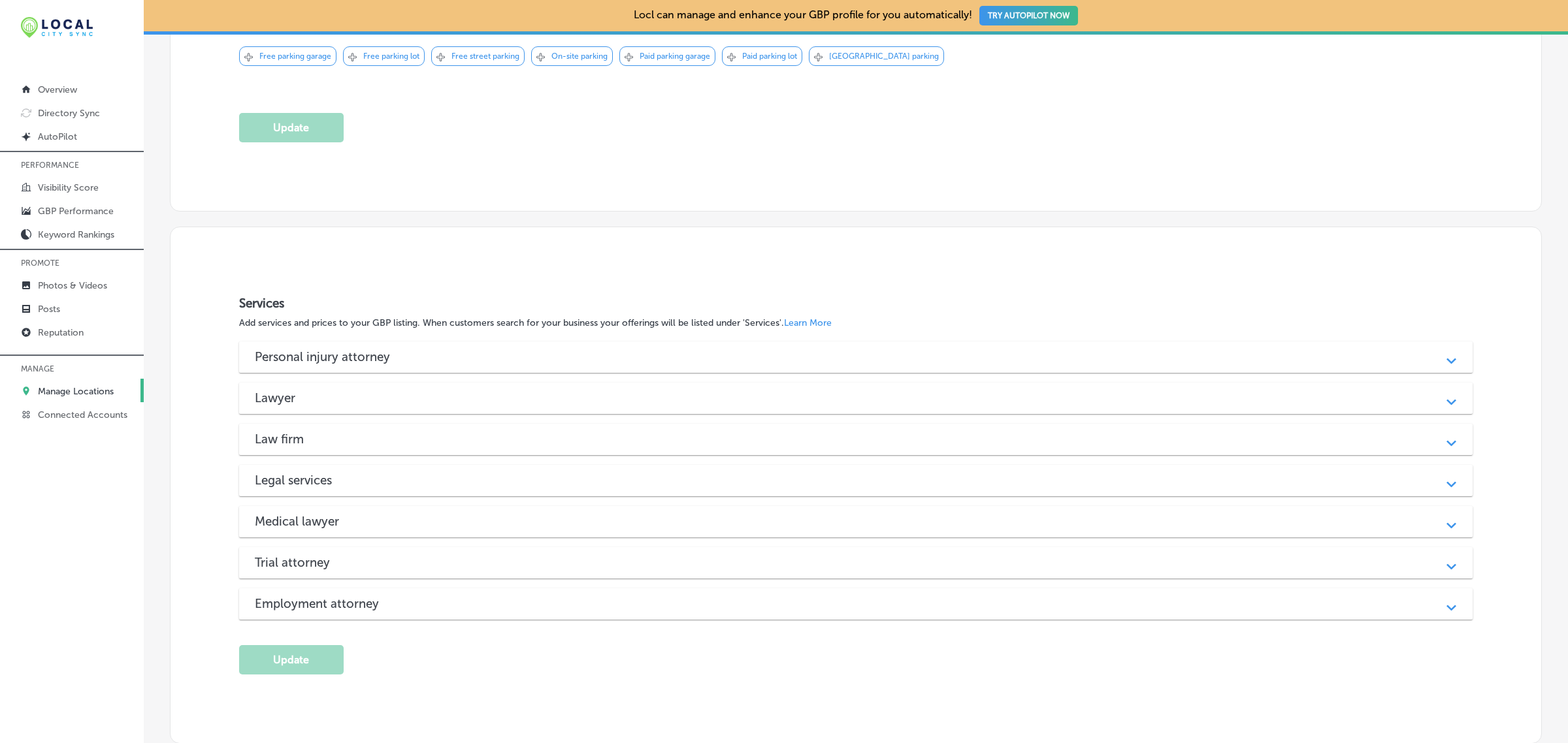
scroll to position [1017, 0]
click at [515, 354] on div "Personal injury attorney" at bounding box center [855, 355] width 1202 height 15
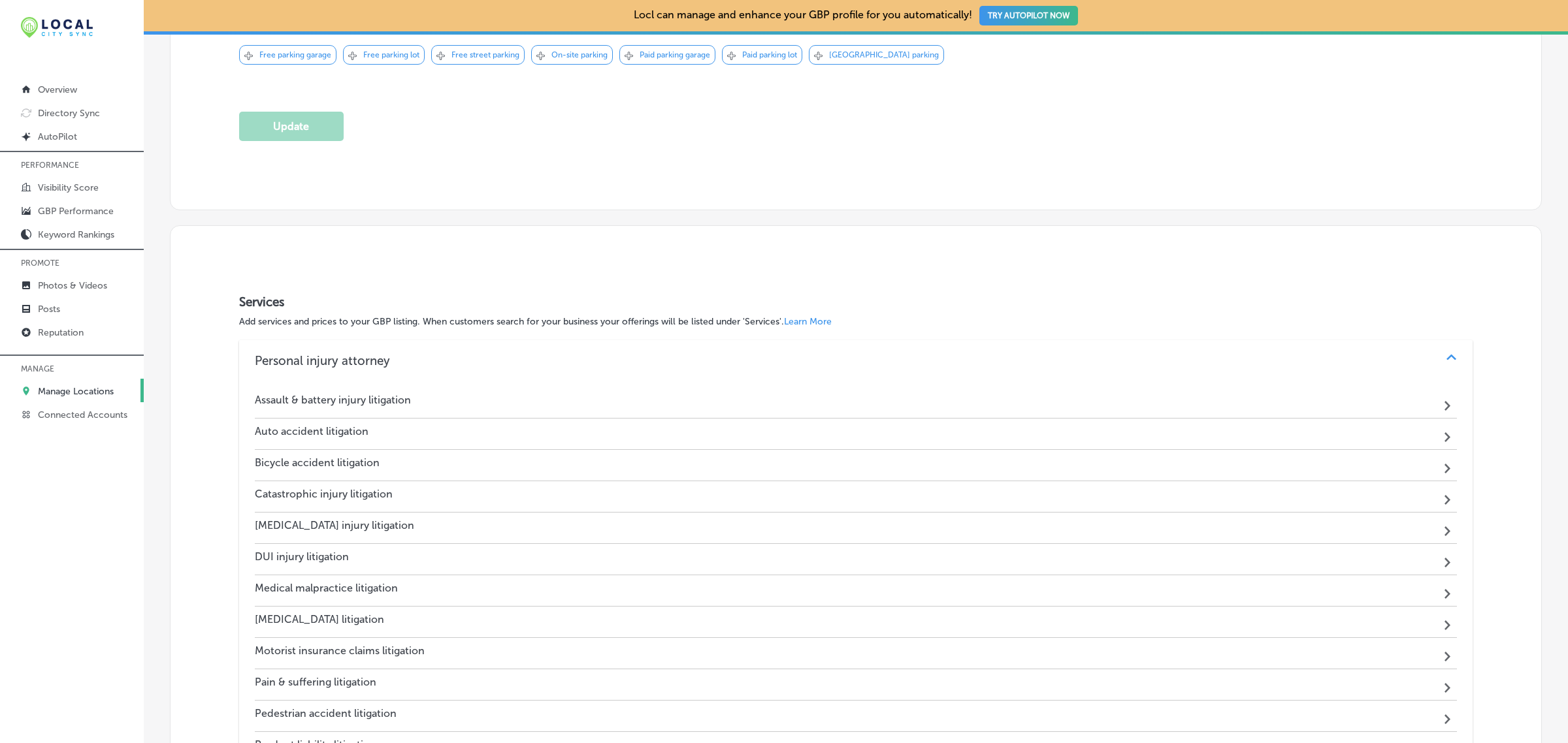
click at [481, 393] on div "Assault & battery injury litigation Path Created with Sketch." at bounding box center [855, 403] width 1202 height 32
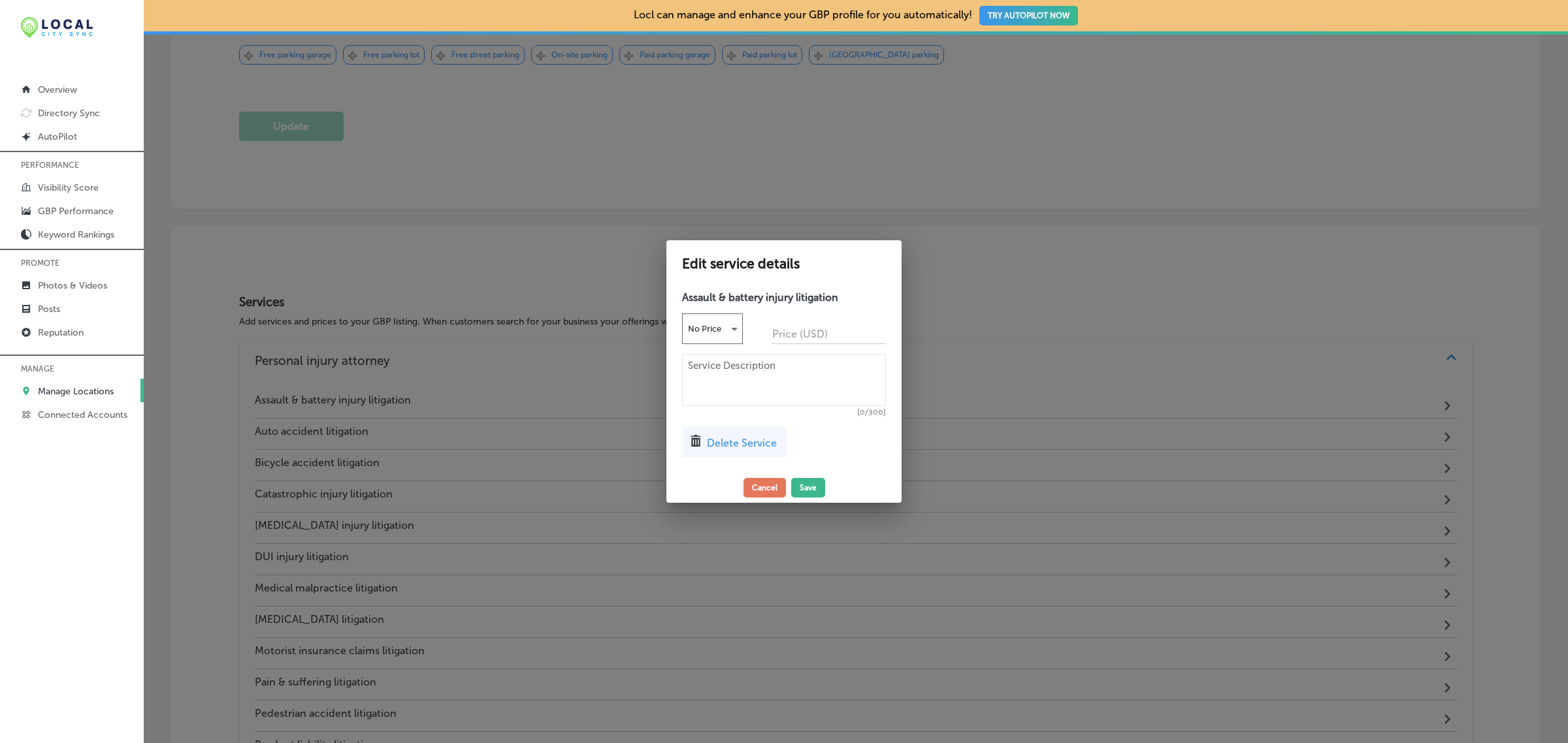
click at [1059, 330] on div at bounding box center [784, 371] width 1568 height 743
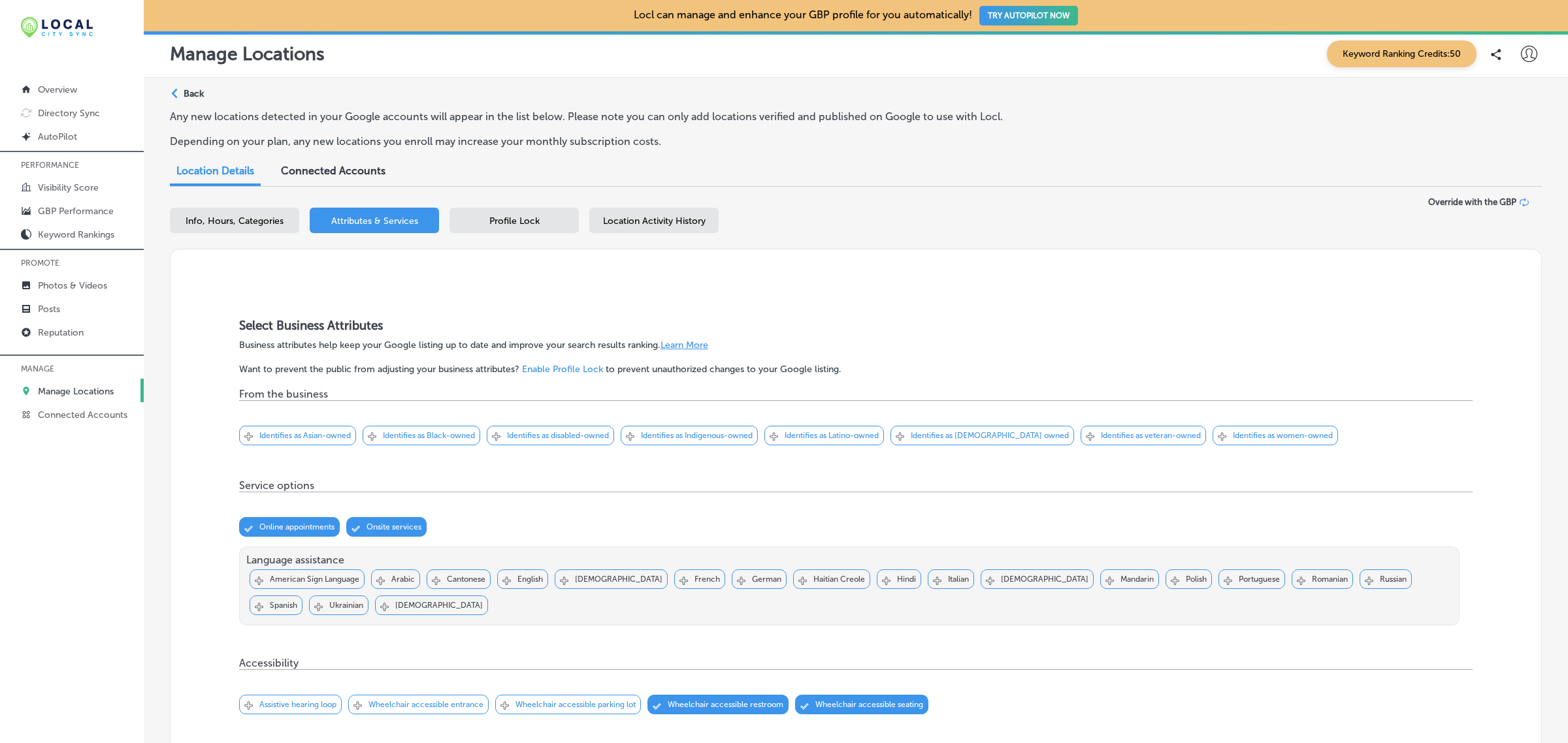
scroll to position [0, 0]
